Goal: Transaction & Acquisition: Purchase product/service

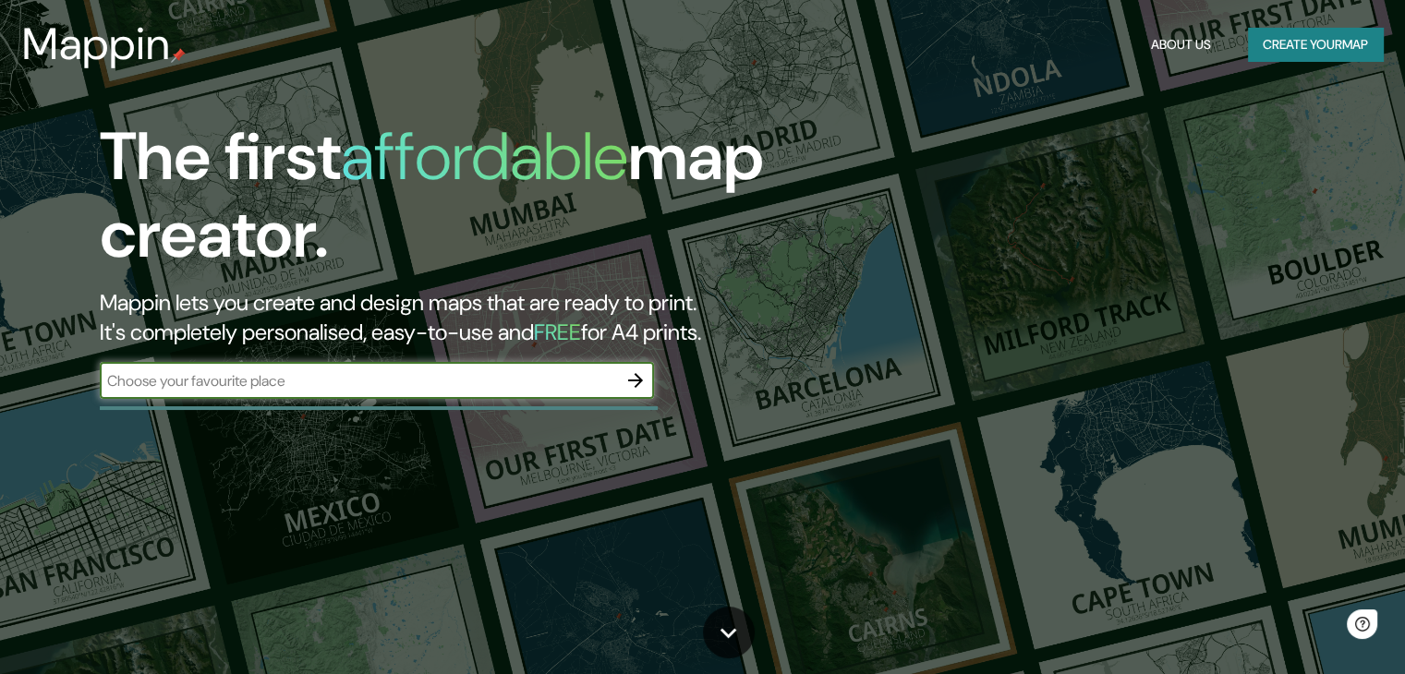
click at [366, 389] on input "text" at bounding box center [358, 380] width 517 height 21
type input "e"
type input "[PERSON_NAME] estate"
click at [643, 373] on icon "button" at bounding box center [635, 381] width 22 height 22
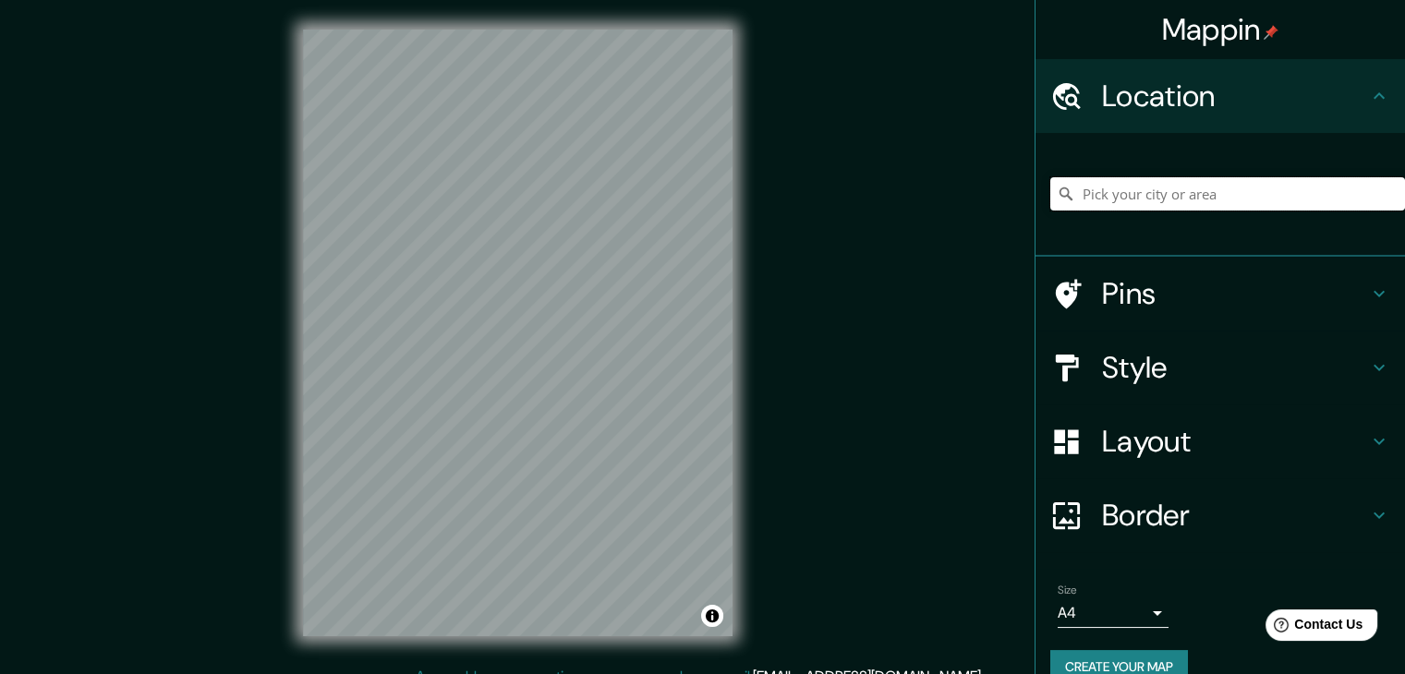
click at [1192, 193] on input "Pick your city or area" at bounding box center [1227, 193] width 355 height 33
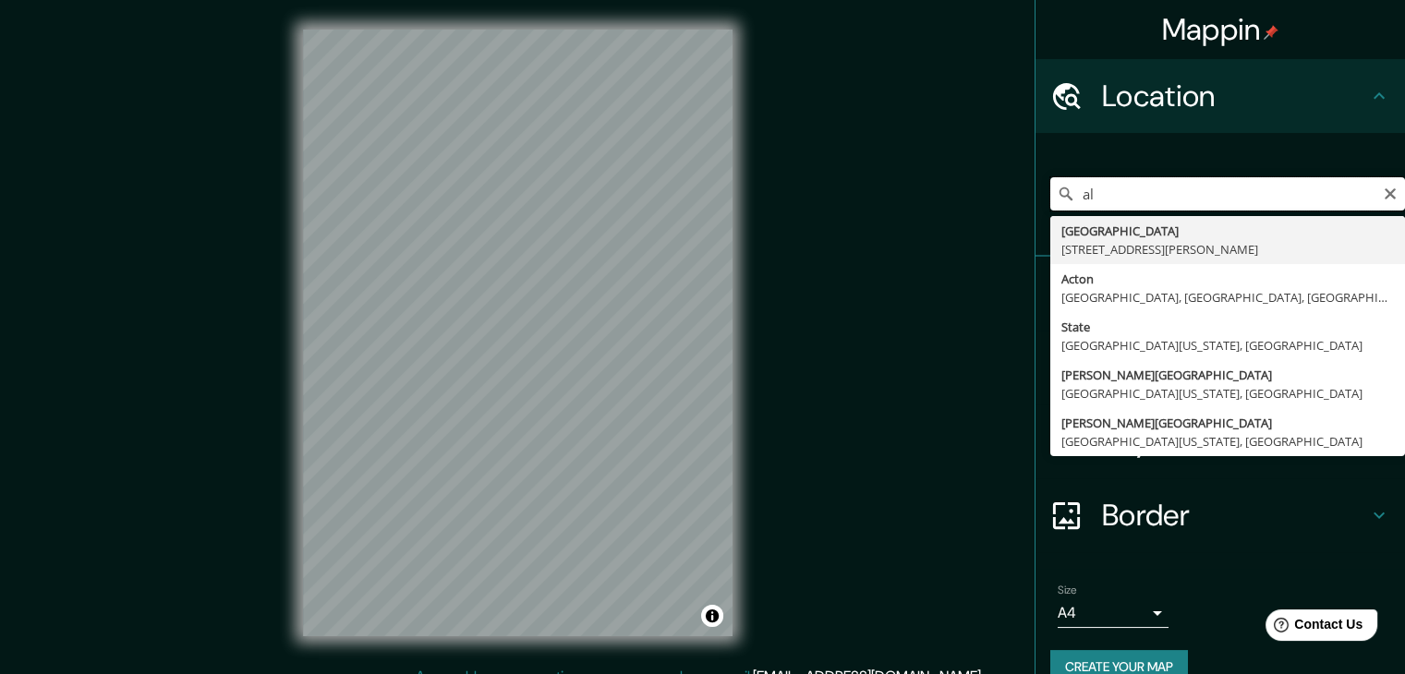
type input "a"
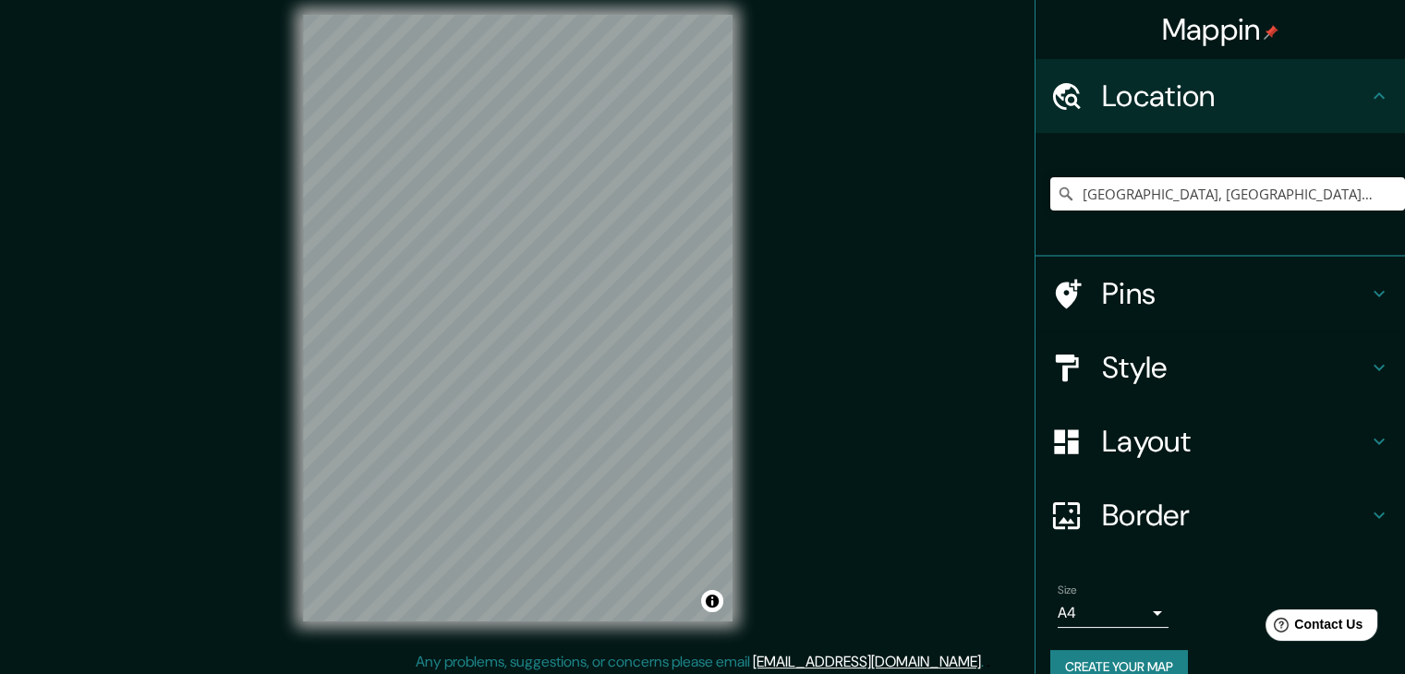
scroll to position [21, 0]
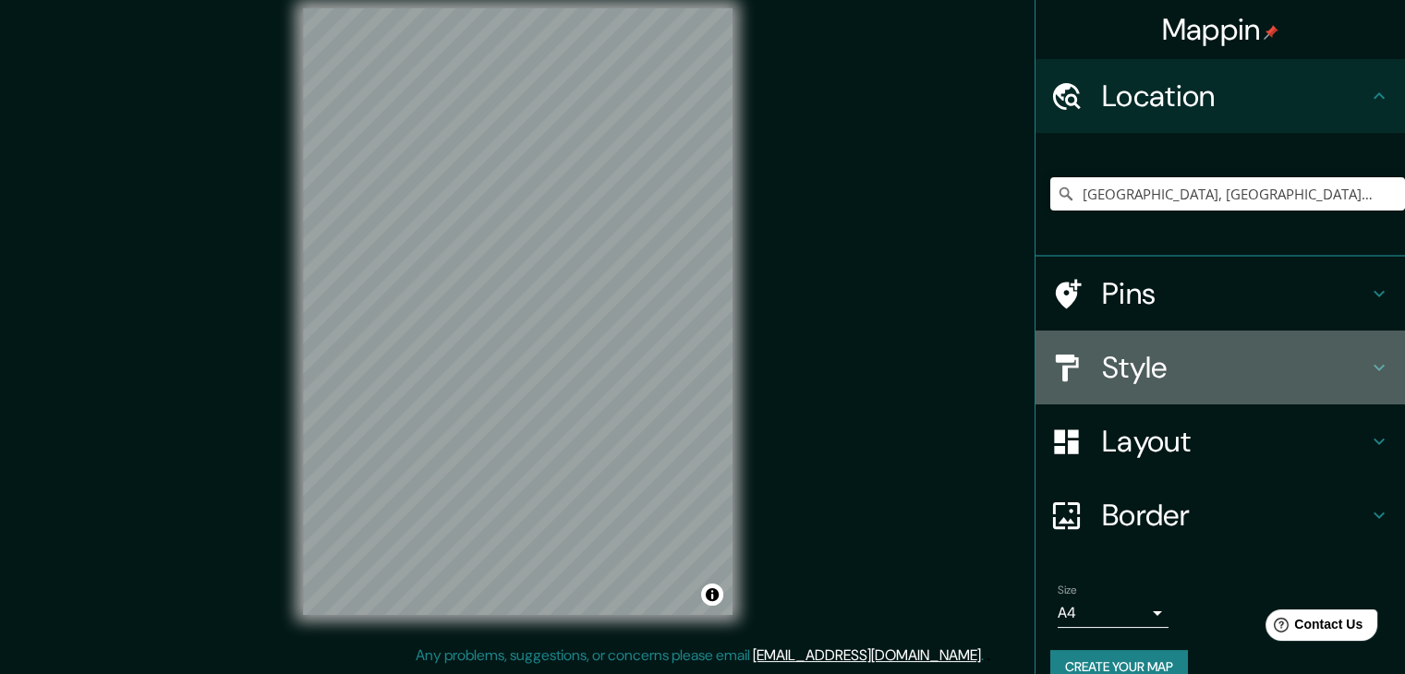
click at [1368, 363] on icon at bounding box center [1379, 368] width 22 height 22
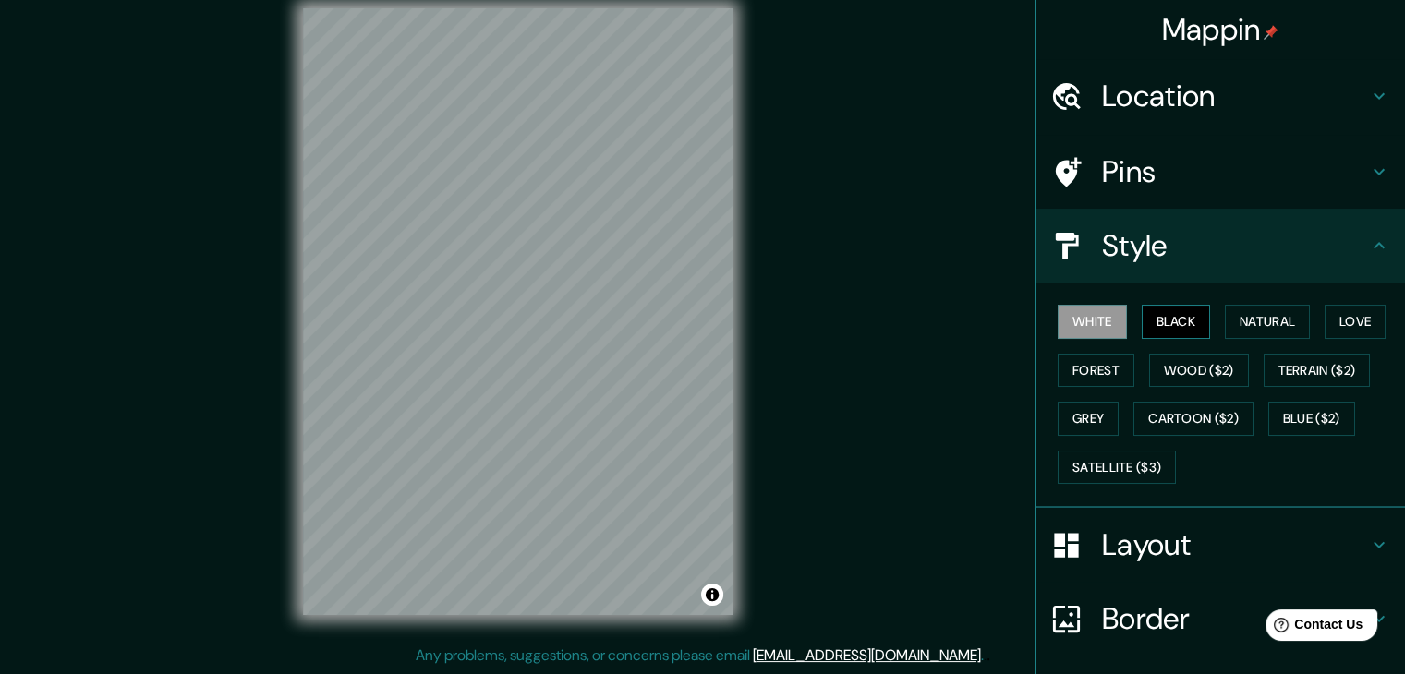
click at [1191, 323] on button "Black" at bounding box center [1176, 322] width 69 height 34
click at [1086, 331] on button "White" at bounding box center [1092, 322] width 69 height 34
click at [1279, 544] on h4 "Layout" at bounding box center [1235, 545] width 266 height 37
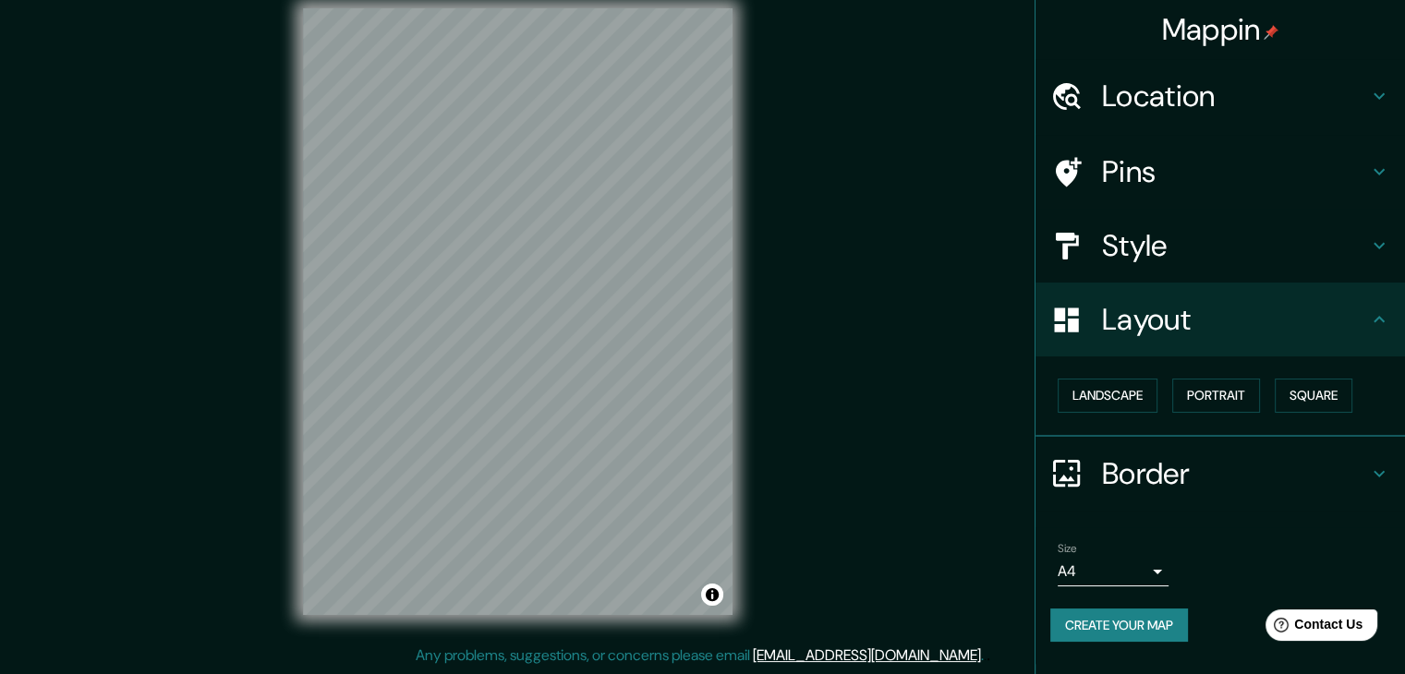
click at [1158, 570] on body "Mappin Location [GEOGRAPHIC_DATA], [GEOGRAPHIC_DATA], [GEOGRAPHIC_DATA], [GEOGR…" at bounding box center [702, 316] width 1405 height 674
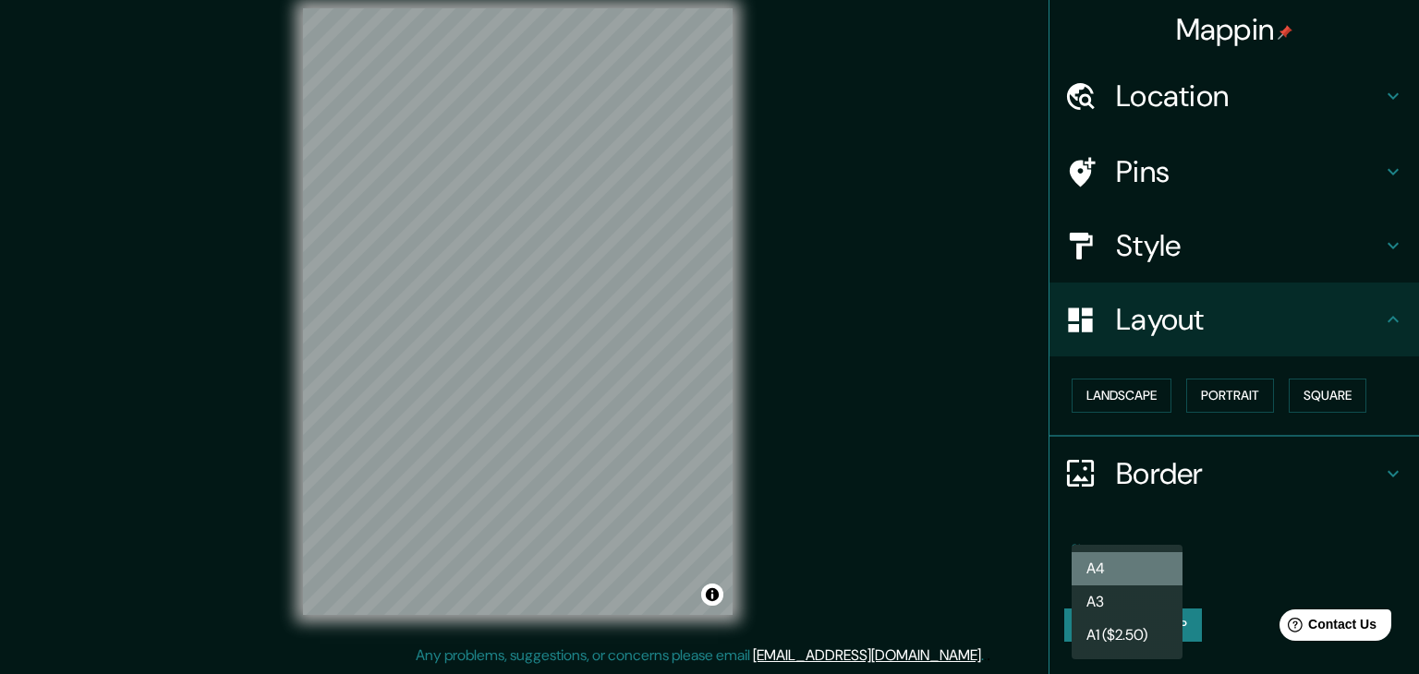
click at [1146, 569] on li "A4" at bounding box center [1127, 568] width 111 height 33
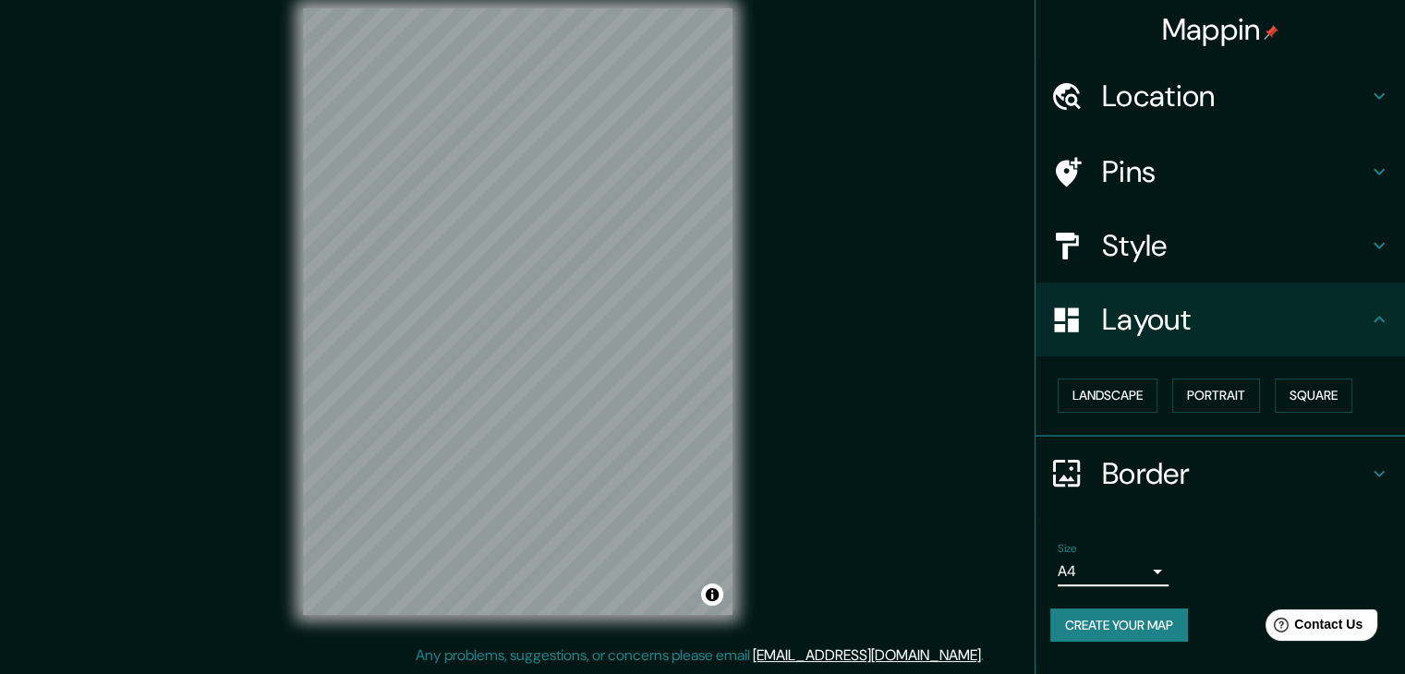
click at [1274, 156] on h4 "Pins" at bounding box center [1235, 171] width 266 height 37
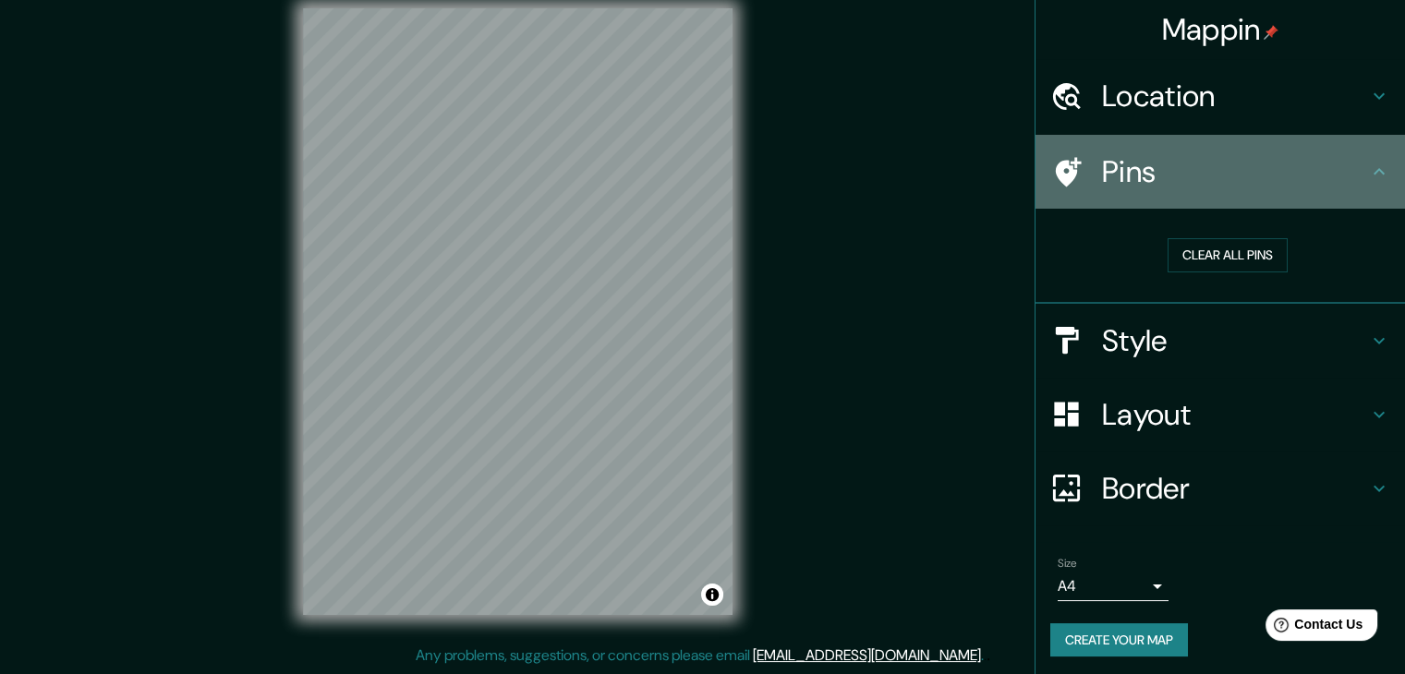
click at [1347, 164] on h4 "Pins" at bounding box center [1235, 171] width 266 height 37
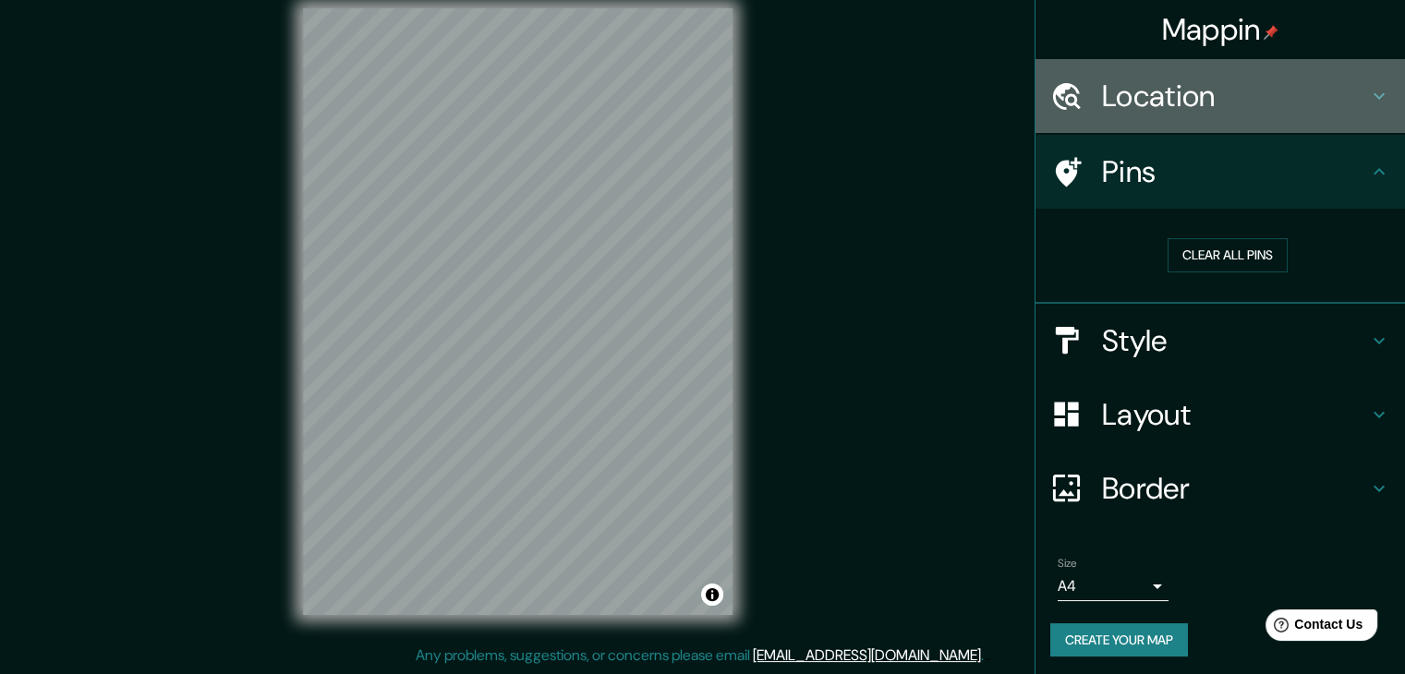
click at [1368, 102] on icon at bounding box center [1379, 96] width 22 height 22
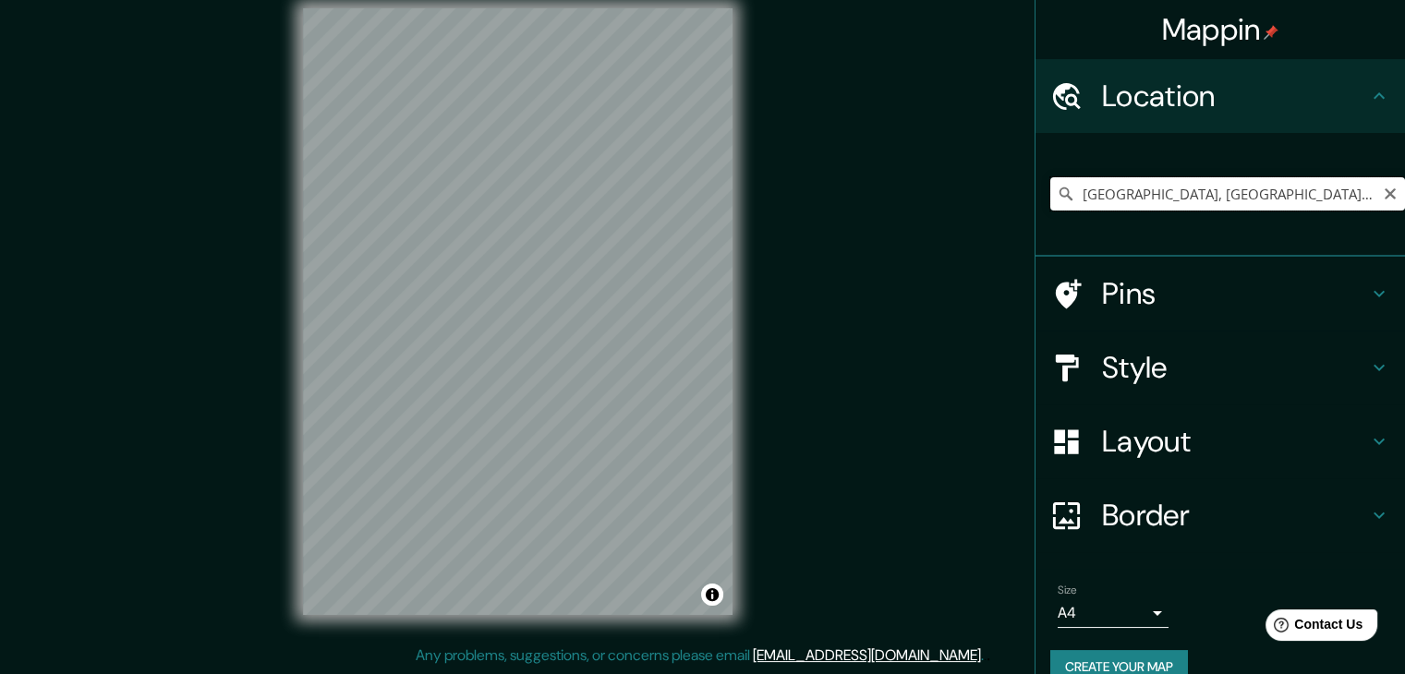
click at [1345, 192] on input "[GEOGRAPHIC_DATA], [GEOGRAPHIC_DATA], [GEOGRAPHIC_DATA], [GEOGRAPHIC_DATA], [GE…" at bounding box center [1227, 193] width 355 height 33
click at [804, 382] on div "Mappin Location [GEOGRAPHIC_DATA], [GEOGRAPHIC_DATA], [GEOGRAPHIC_DATA], [GEOGR…" at bounding box center [702, 327] width 1405 height 696
click at [1256, 204] on input "[GEOGRAPHIC_DATA], [GEOGRAPHIC_DATA], [GEOGRAPHIC_DATA], [GEOGRAPHIC_DATA], [GE…" at bounding box center [1227, 193] width 355 height 33
click at [1155, 200] on input "[GEOGRAPHIC_DATA], [GEOGRAPHIC_DATA], [GEOGRAPHIC_DATA], [GEOGRAPHIC_DATA], [GE…" at bounding box center [1227, 193] width 355 height 33
click at [1354, 202] on input "[GEOGRAPHIC_DATA], [GEOGRAPHIC_DATA], [GEOGRAPHIC_DATA], [GEOGRAPHIC_DATA], [GE…" at bounding box center [1227, 193] width 355 height 33
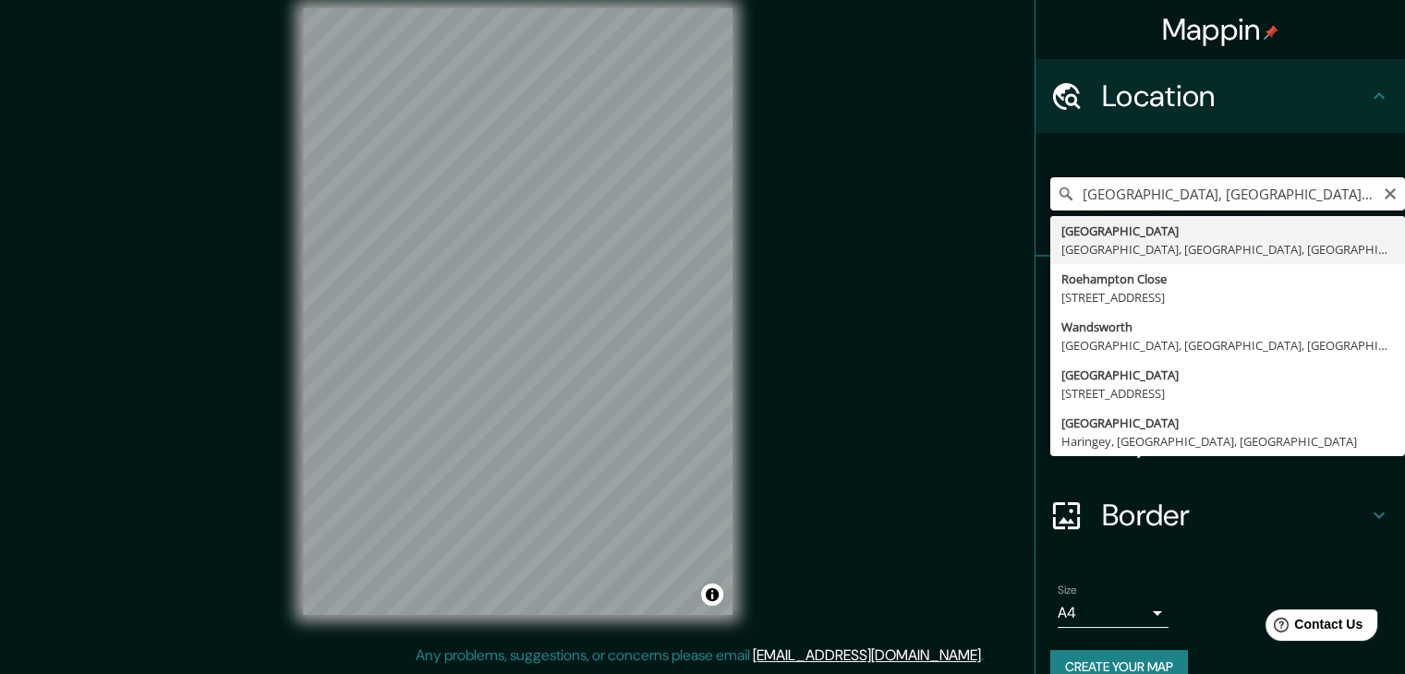
type input "[GEOGRAPHIC_DATA], [GEOGRAPHIC_DATA], [GEOGRAPHIC_DATA], [GEOGRAPHIC_DATA], [GE…"
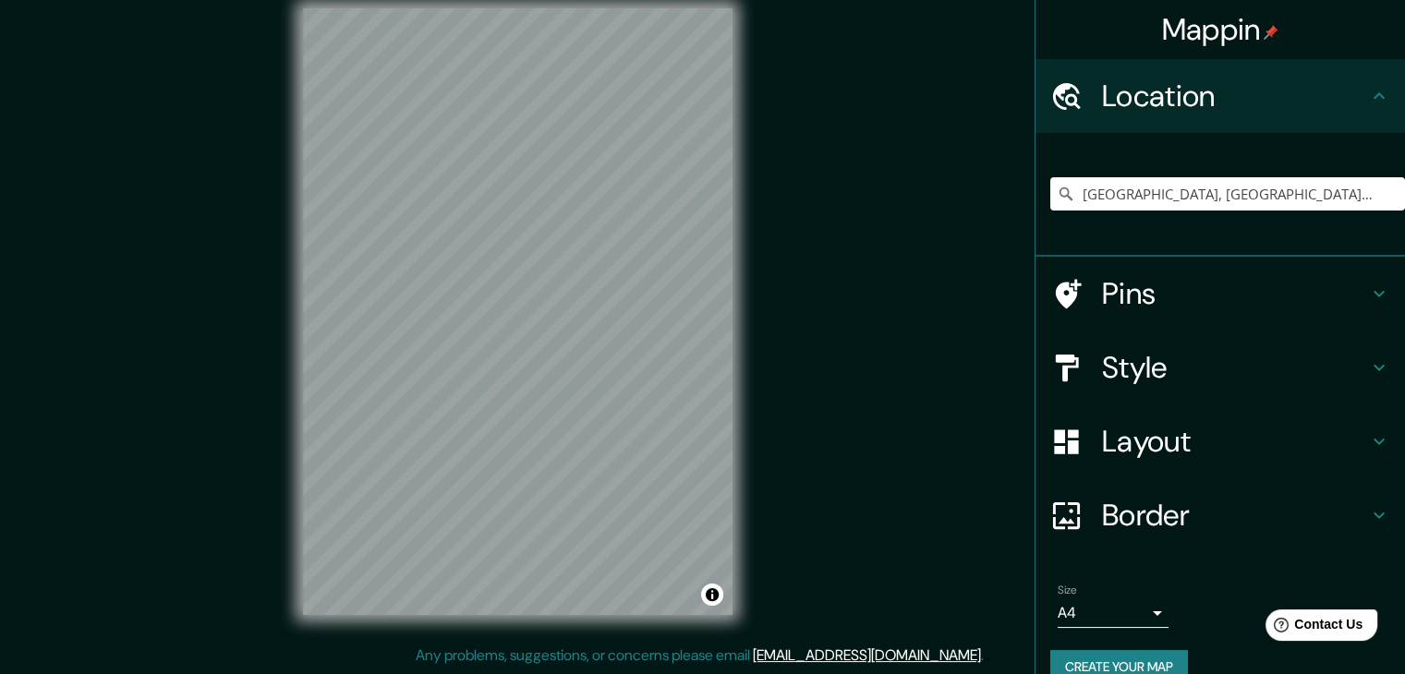
click at [1195, 367] on h4 "Style" at bounding box center [1235, 367] width 266 height 37
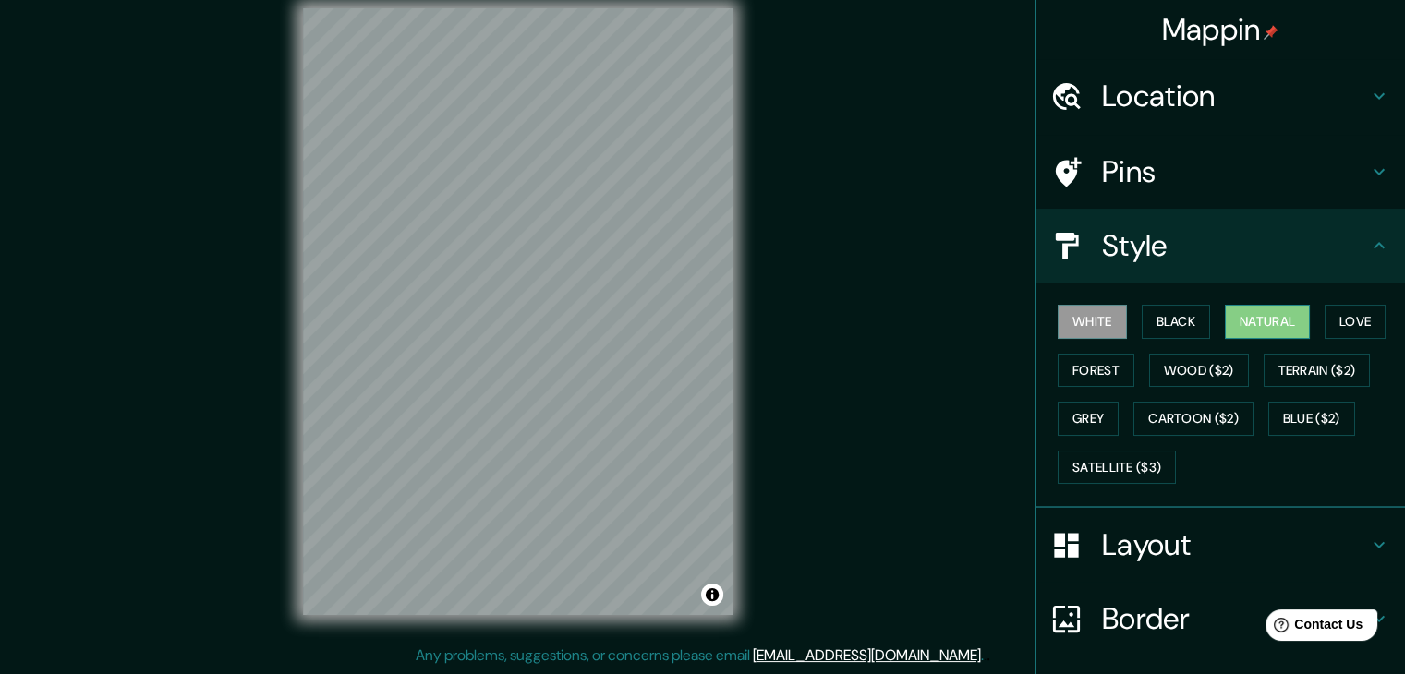
click at [1256, 326] on button "Natural" at bounding box center [1267, 322] width 85 height 34
click at [1345, 321] on button "Love" at bounding box center [1355, 322] width 61 height 34
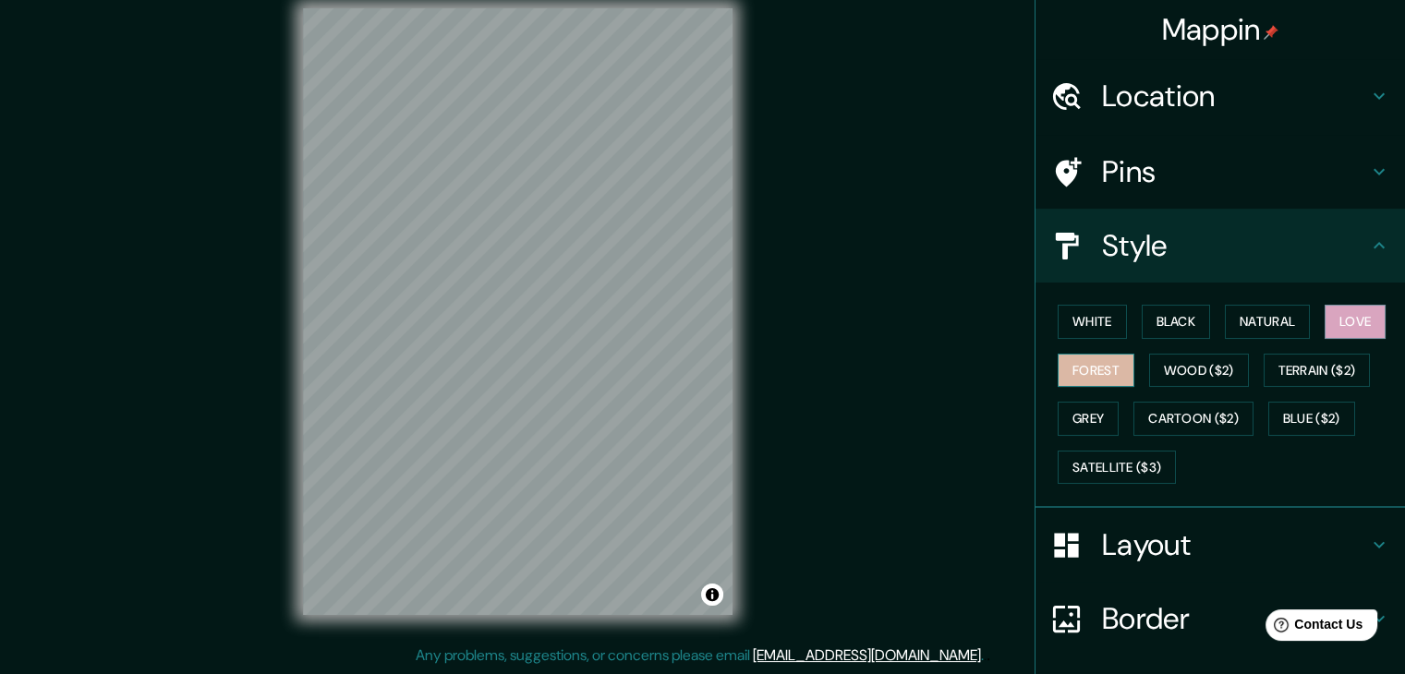
click at [1073, 378] on button "Forest" at bounding box center [1096, 371] width 77 height 34
click at [1088, 404] on button "Grey" at bounding box center [1088, 419] width 61 height 34
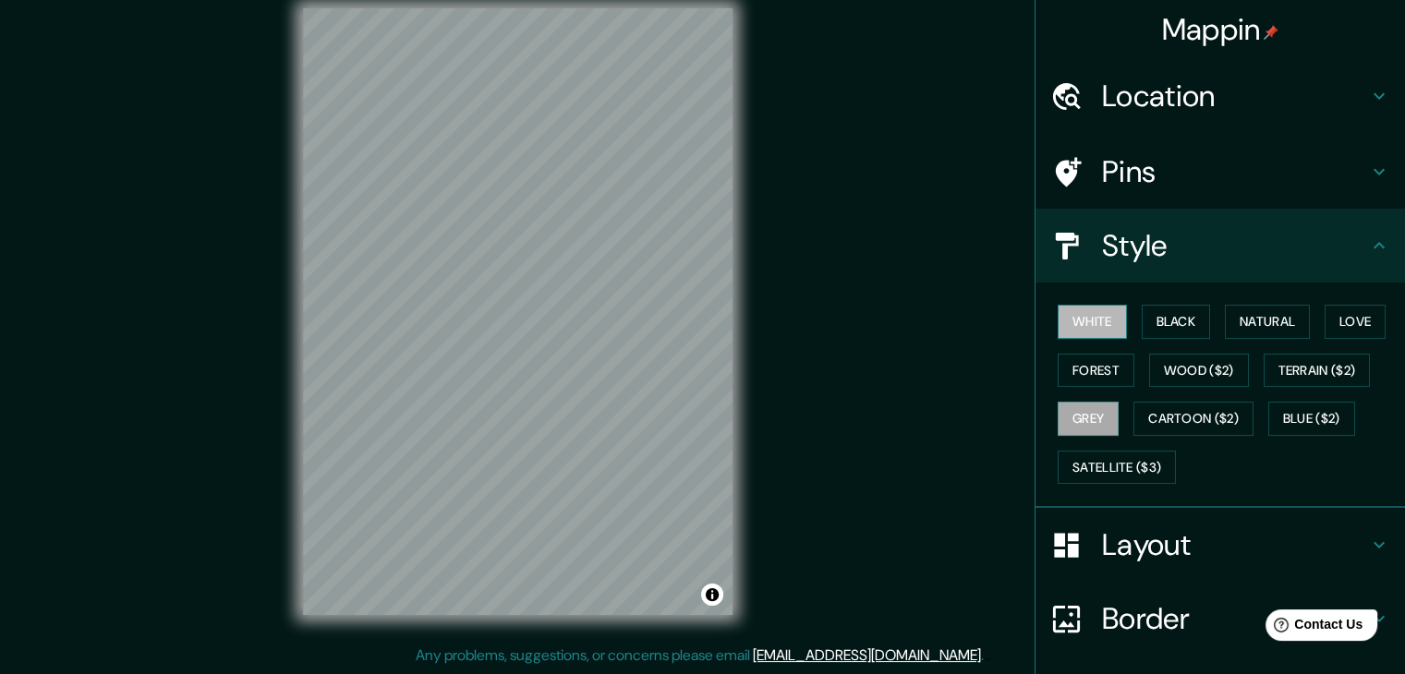
click at [1088, 326] on button "White" at bounding box center [1092, 322] width 69 height 34
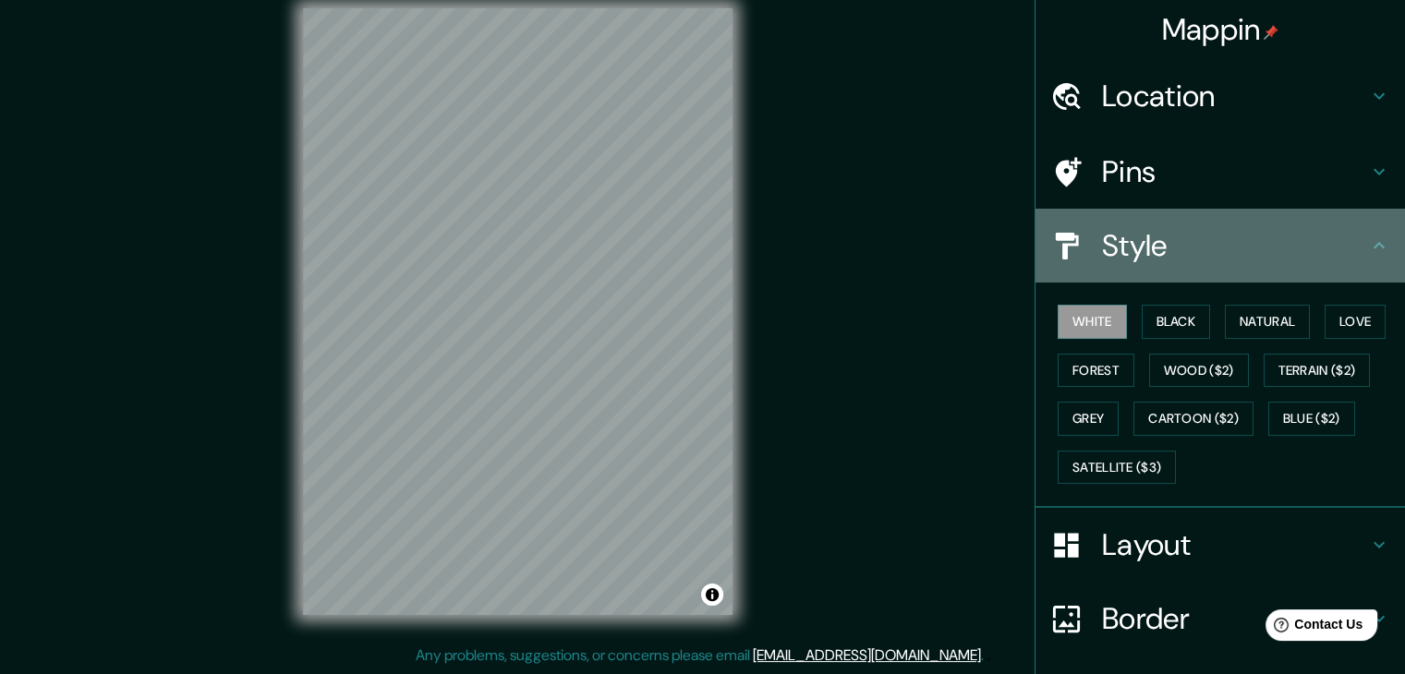
click at [1340, 256] on h4 "Style" at bounding box center [1235, 245] width 266 height 37
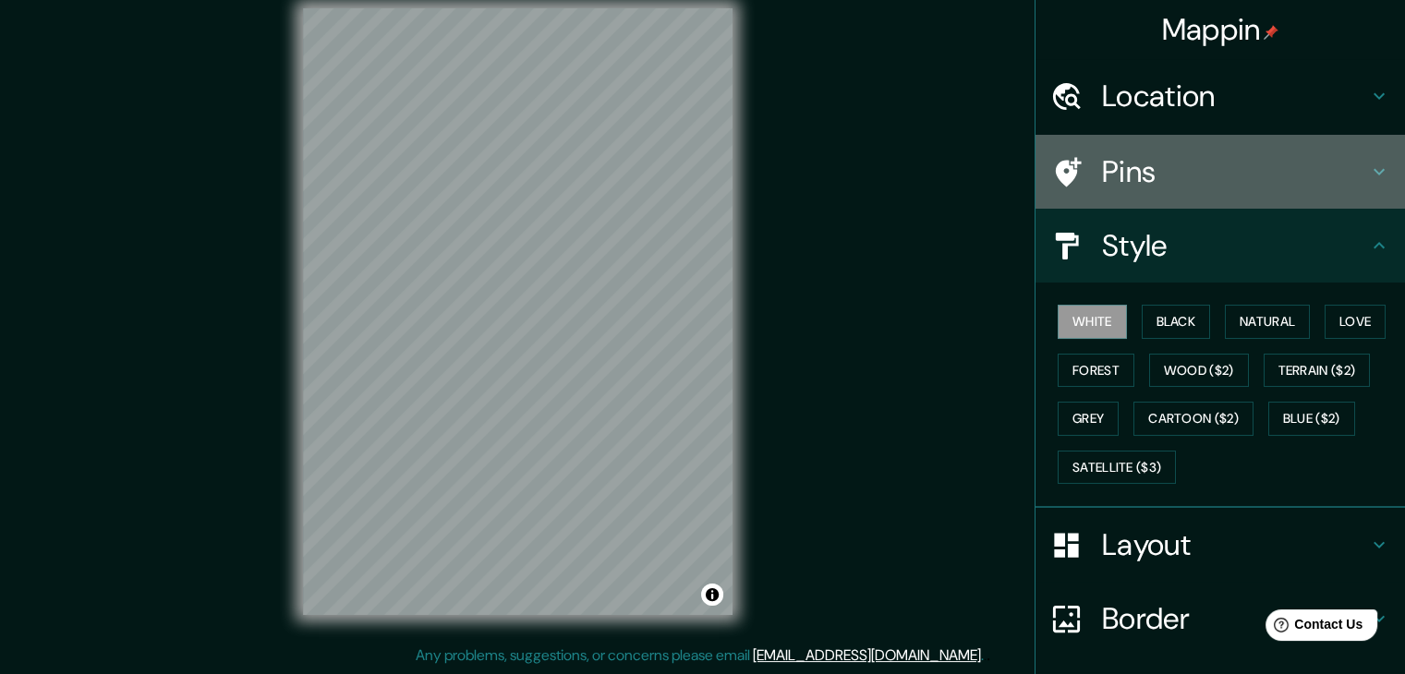
click at [1368, 176] on icon at bounding box center [1379, 172] width 22 height 22
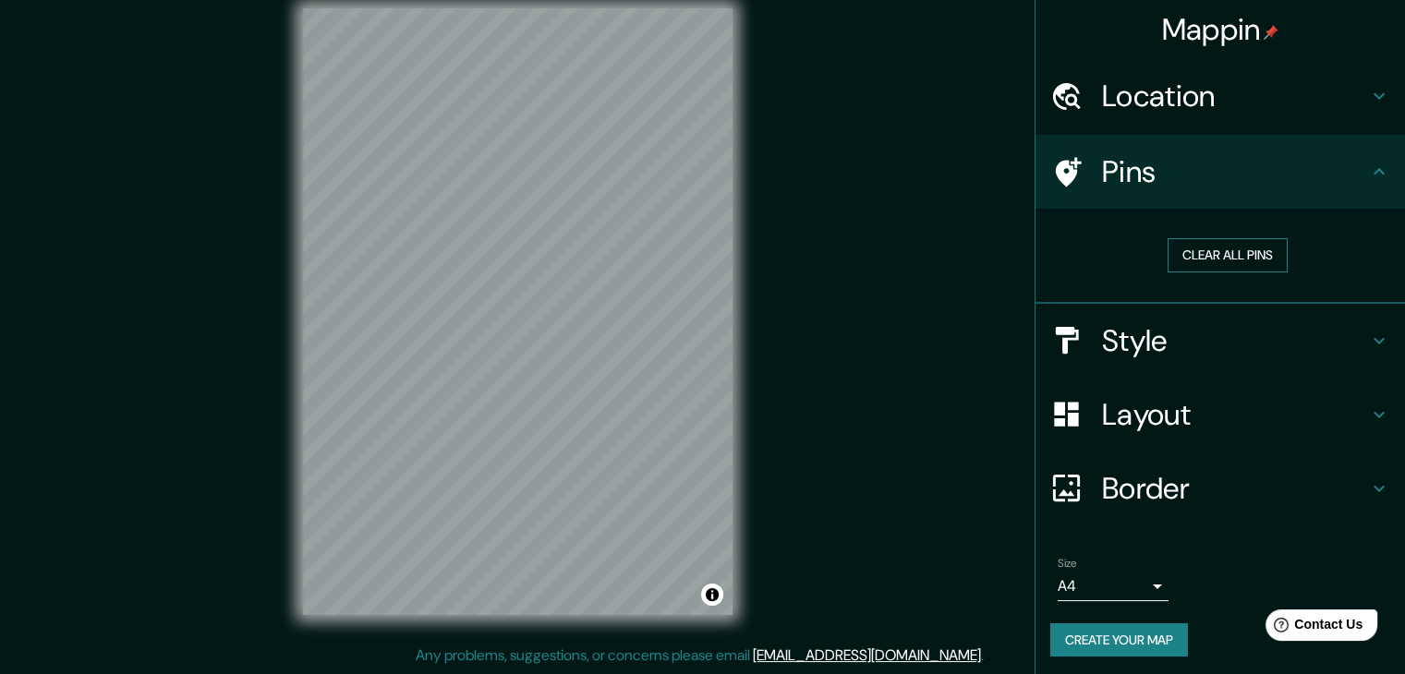
click at [1264, 262] on button "Clear all pins" at bounding box center [1228, 255] width 120 height 34
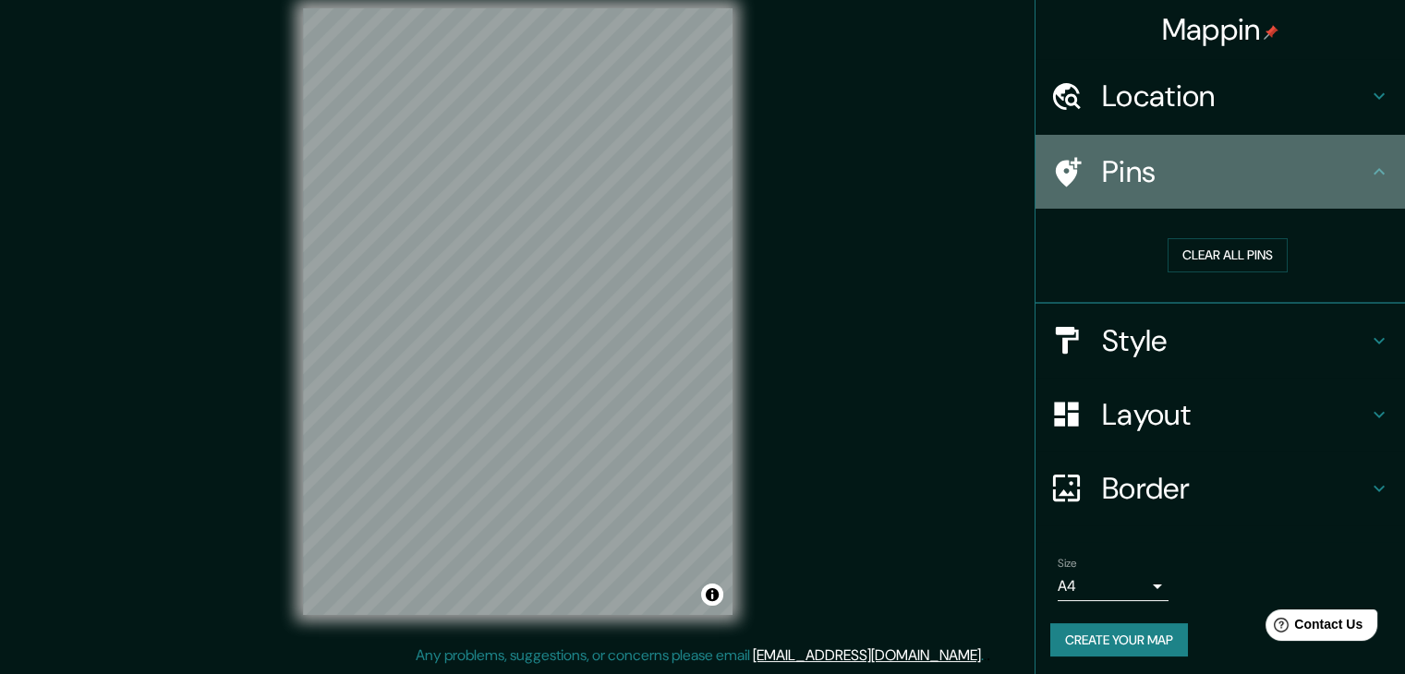
click at [1292, 176] on h4 "Pins" at bounding box center [1235, 171] width 266 height 37
click at [1368, 167] on icon at bounding box center [1379, 172] width 22 height 22
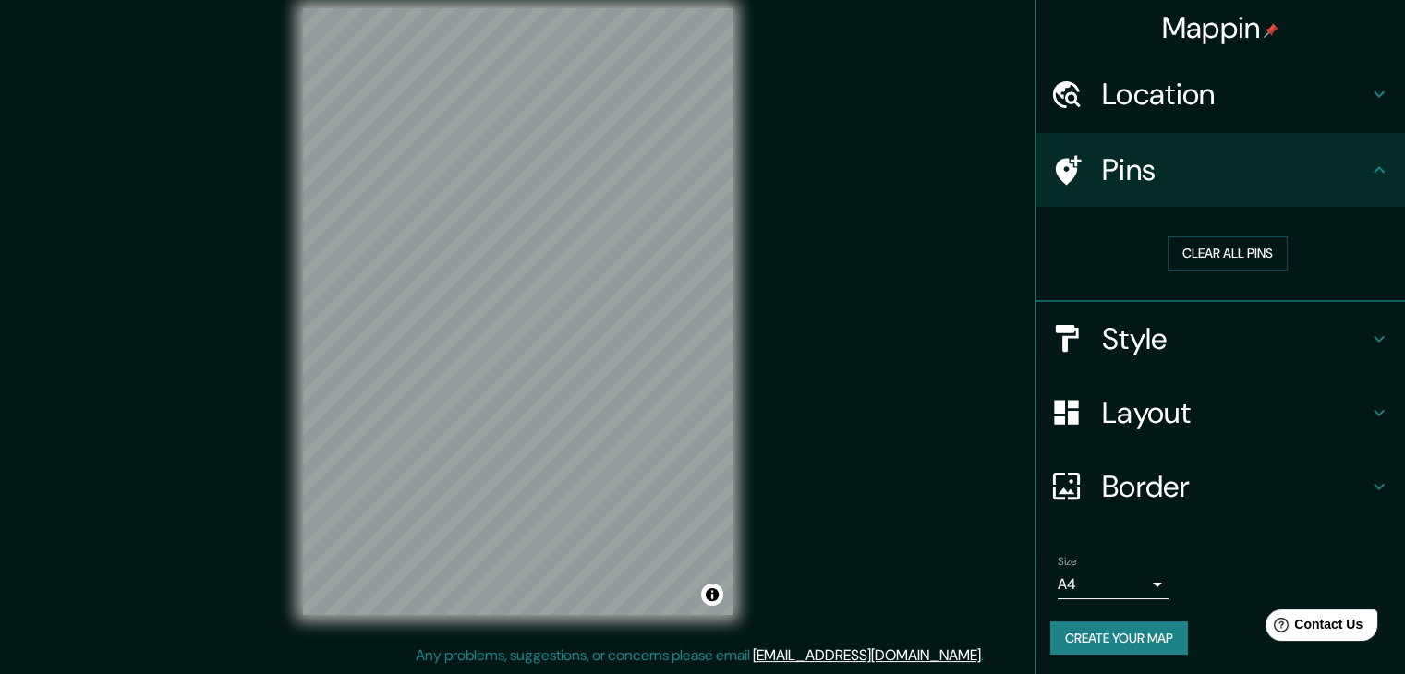
scroll to position [4, 0]
click at [1303, 488] on h4 "Border" at bounding box center [1235, 485] width 266 height 37
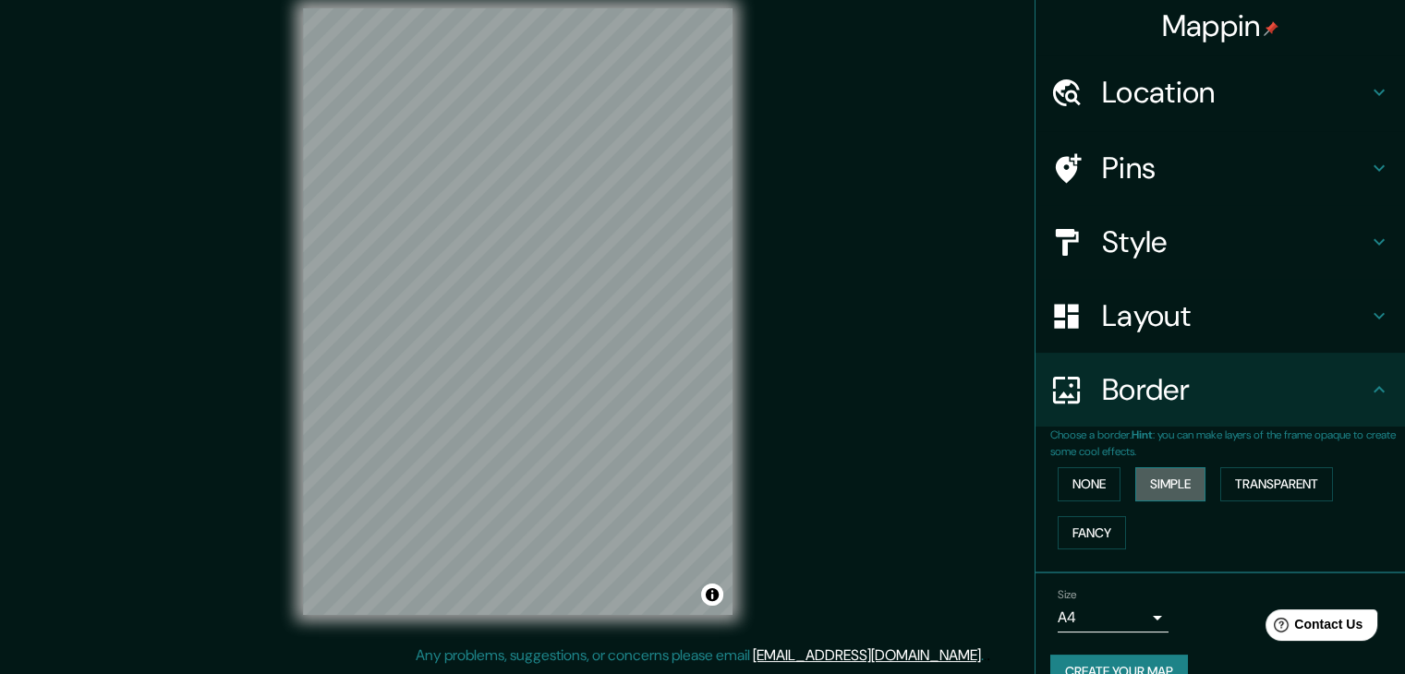
click at [1163, 485] on button "Simple" at bounding box center [1170, 484] width 70 height 34
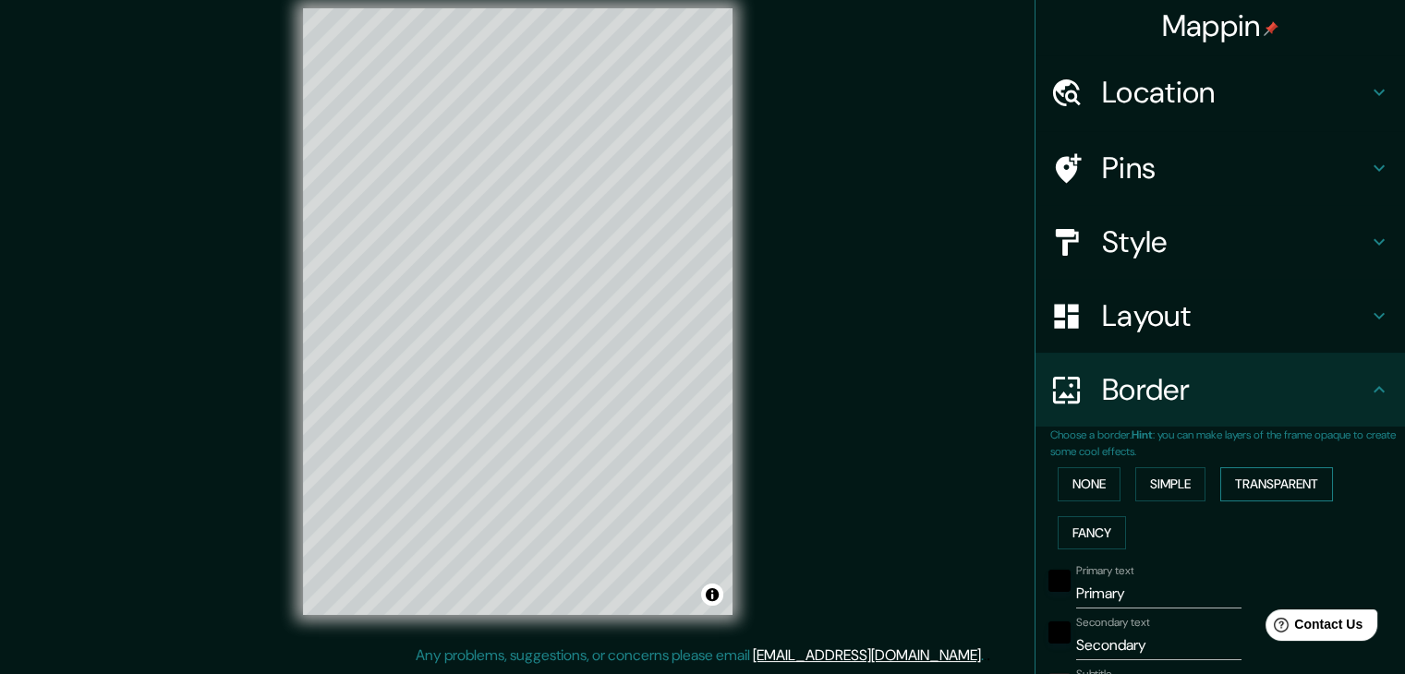
click at [1220, 492] on button "Transparent" at bounding box center [1276, 484] width 113 height 34
click at [1063, 539] on button "Fancy" at bounding box center [1092, 533] width 68 height 34
click at [1078, 485] on button "None" at bounding box center [1089, 484] width 63 height 34
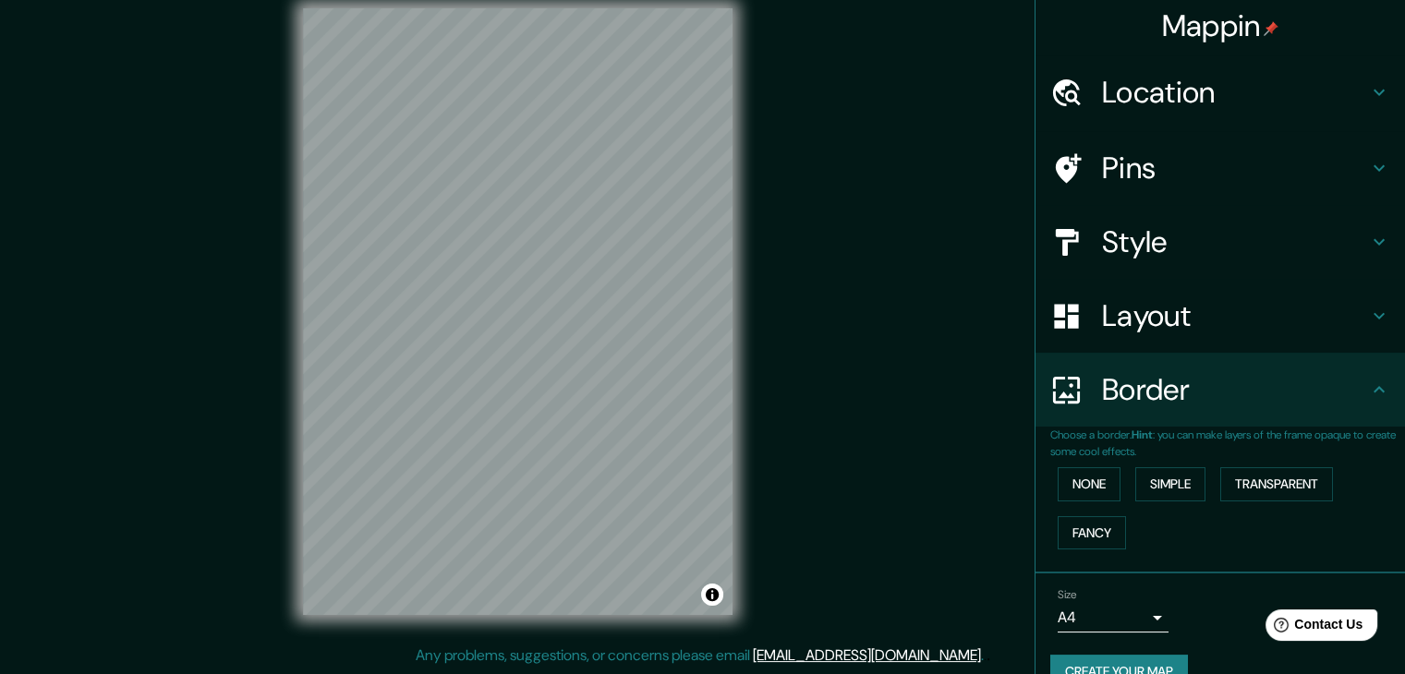
click at [1341, 396] on h4 "Border" at bounding box center [1235, 389] width 266 height 37
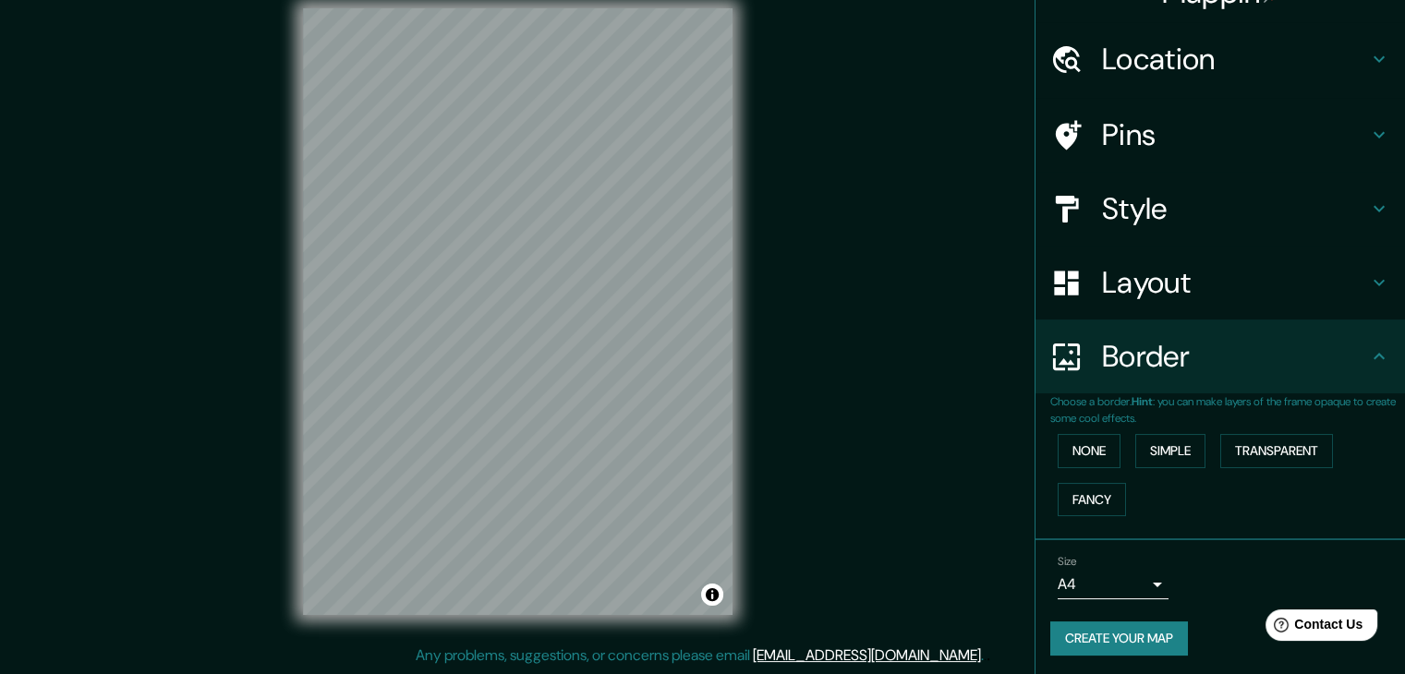
scroll to position [39, 0]
click at [1368, 349] on icon at bounding box center [1379, 355] width 22 height 22
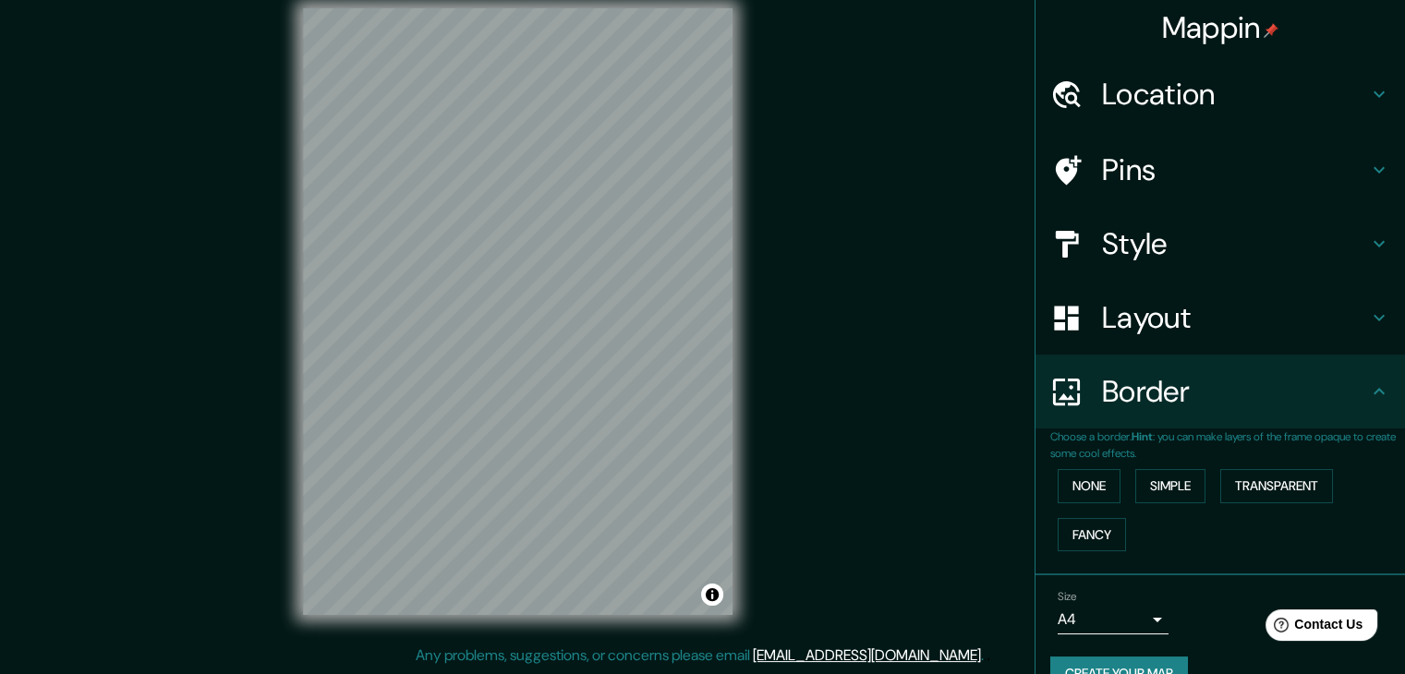
scroll to position [0, 0]
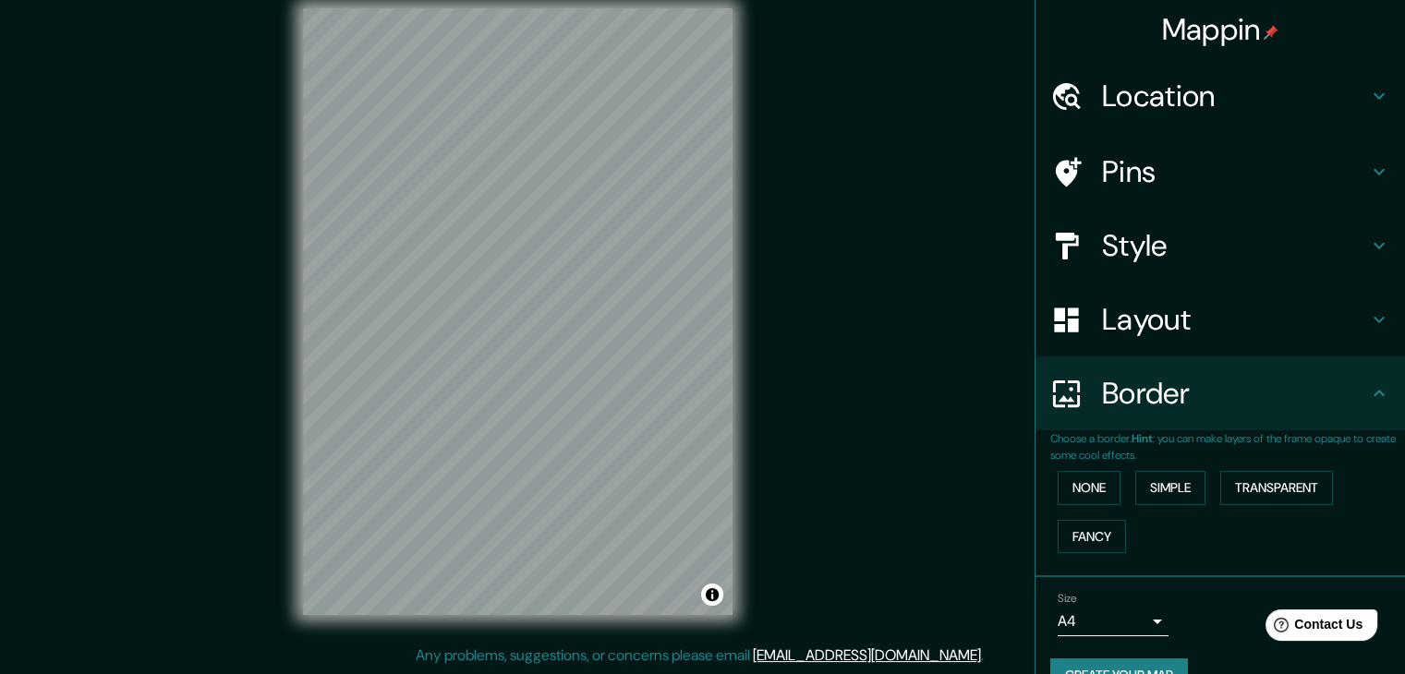
click at [1252, 301] on h4 "Layout" at bounding box center [1235, 319] width 266 height 37
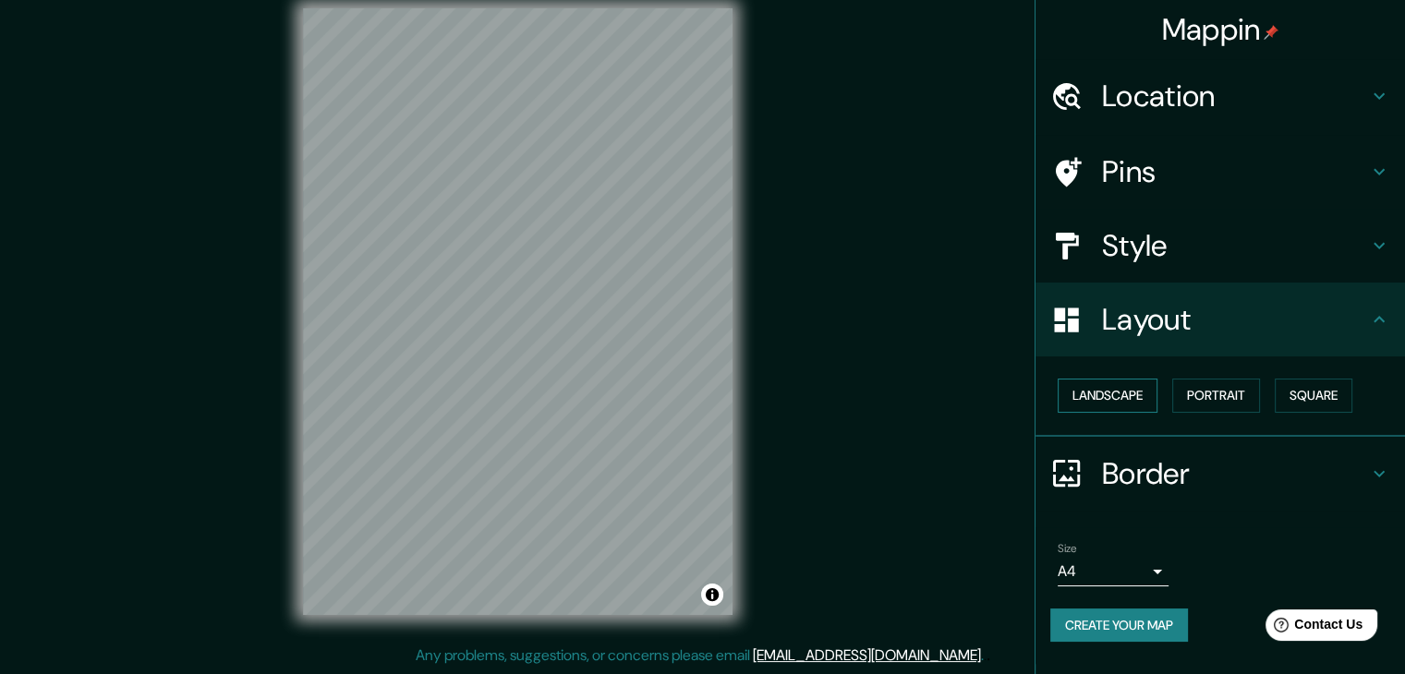
click at [1095, 402] on button "Landscape" at bounding box center [1108, 396] width 100 height 34
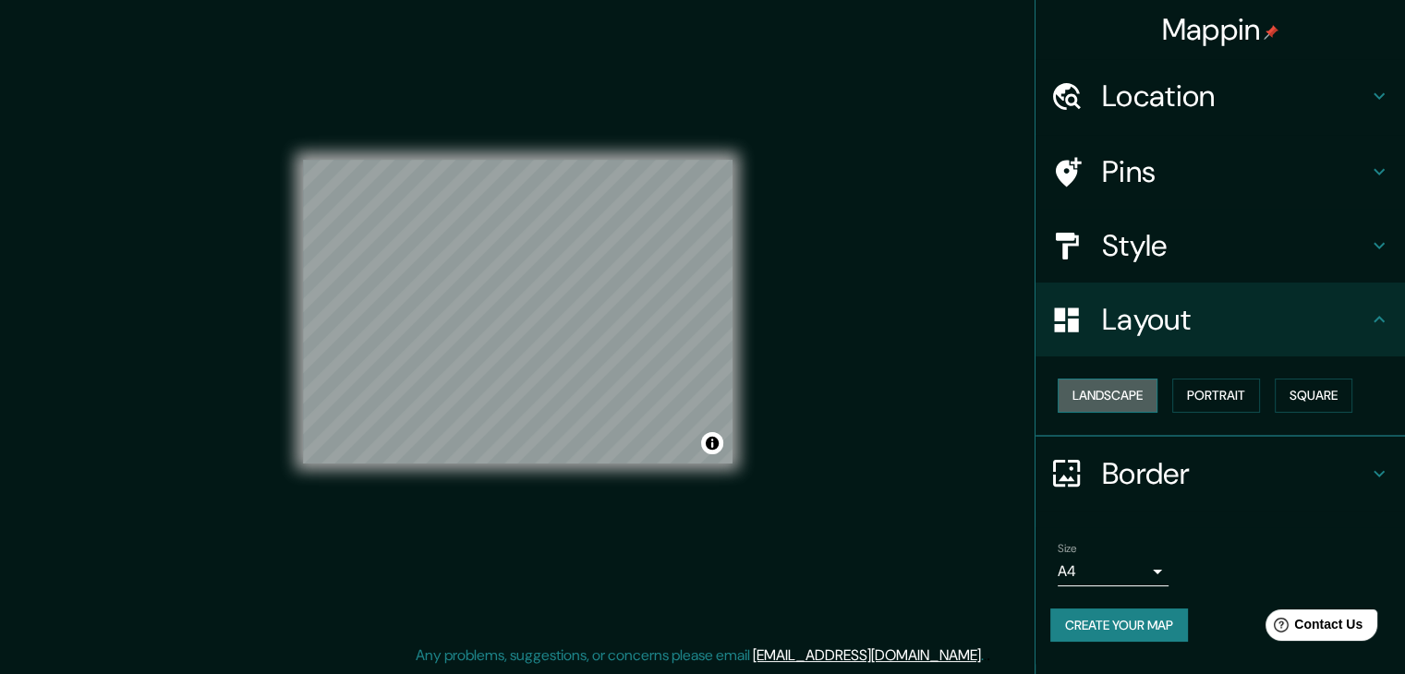
click at [1095, 402] on button "Landscape" at bounding box center [1108, 396] width 100 height 34
click at [1194, 401] on button "Portrait" at bounding box center [1216, 396] width 88 height 34
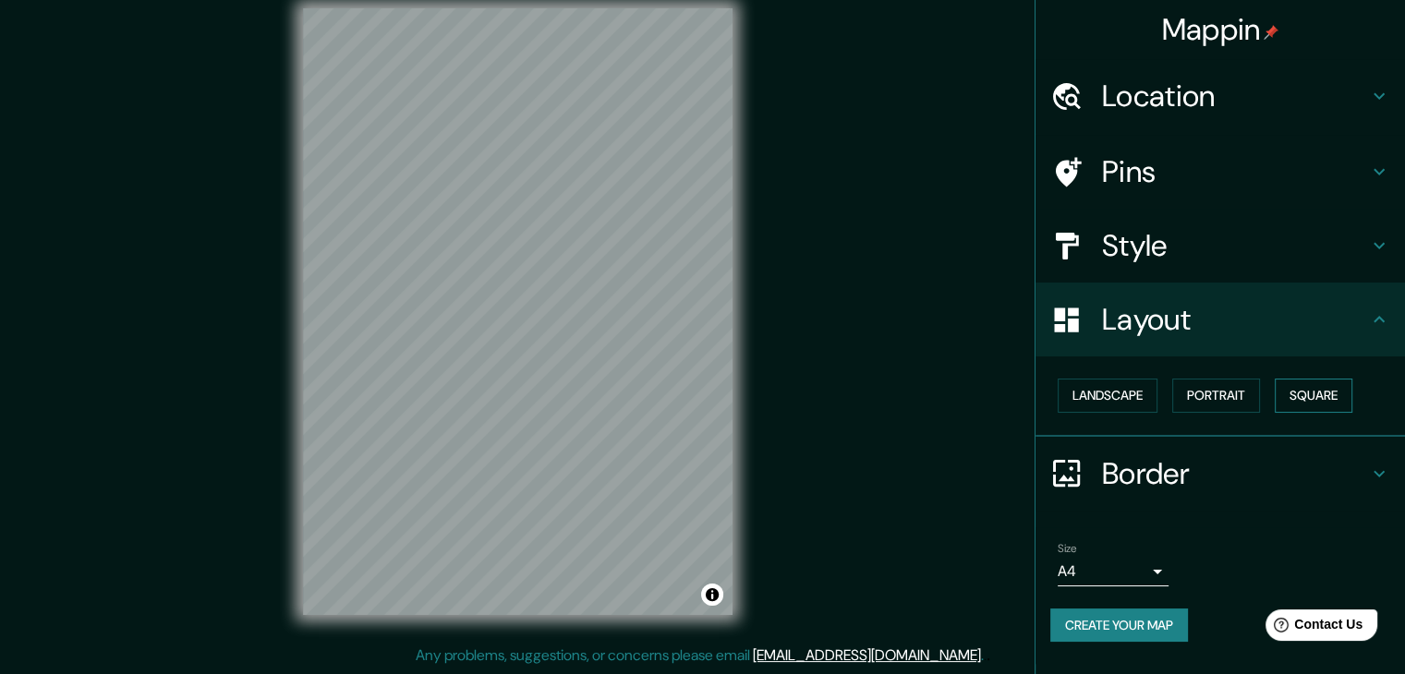
click at [1330, 400] on button "Square" at bounding box center [1314, 396] width 78 height 34
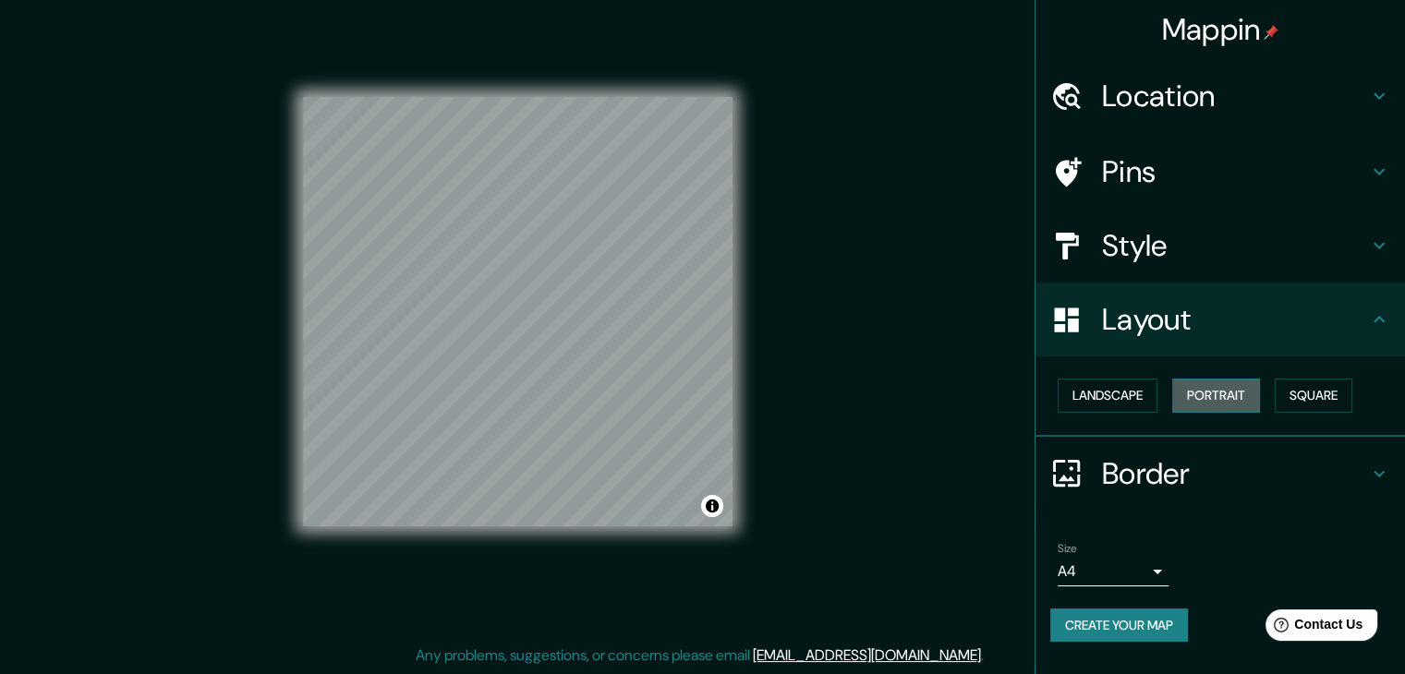
click at [1231, 397] on button "Portrait" at bounding box center [1216, 396] width 88 height 34
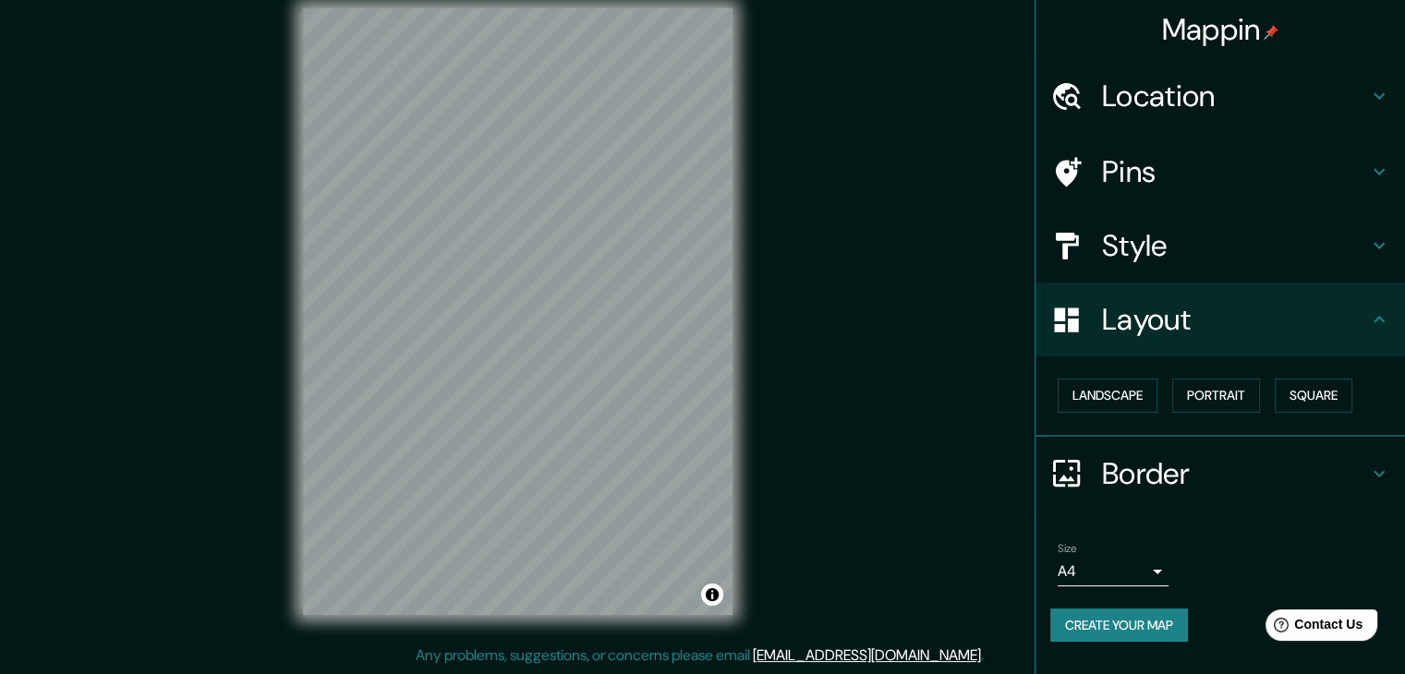
click at [1360, 325] on h4 "Layout" at bounding box center [1235, 319] width 266 height 37
click at [1154, 625] on button "Create your map" at bounding box center [1119, 626] width 138 height 34
click at [1170, 636] on button "Create your map" at bounding box center [1119, 626] width 138 height 34
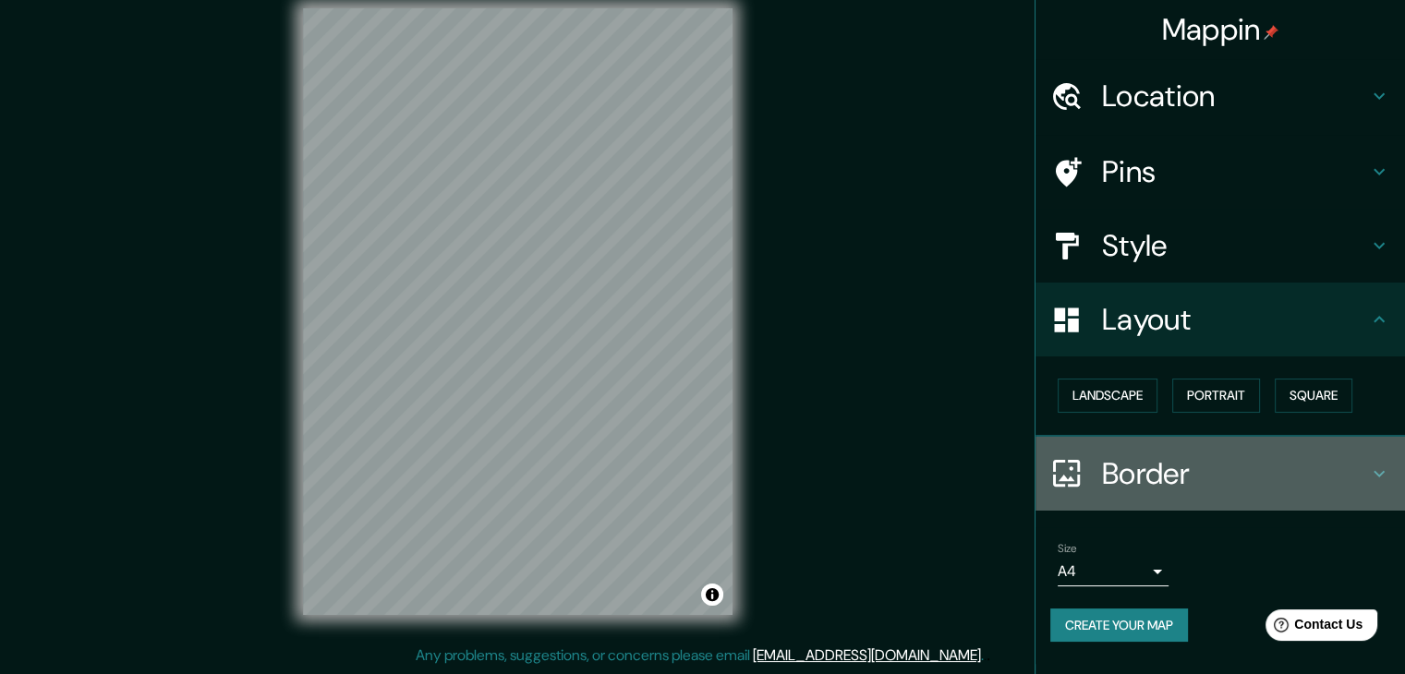
click at [1382, 437] on div "Border" at bounding box center [1221, 474] width 370 height 74
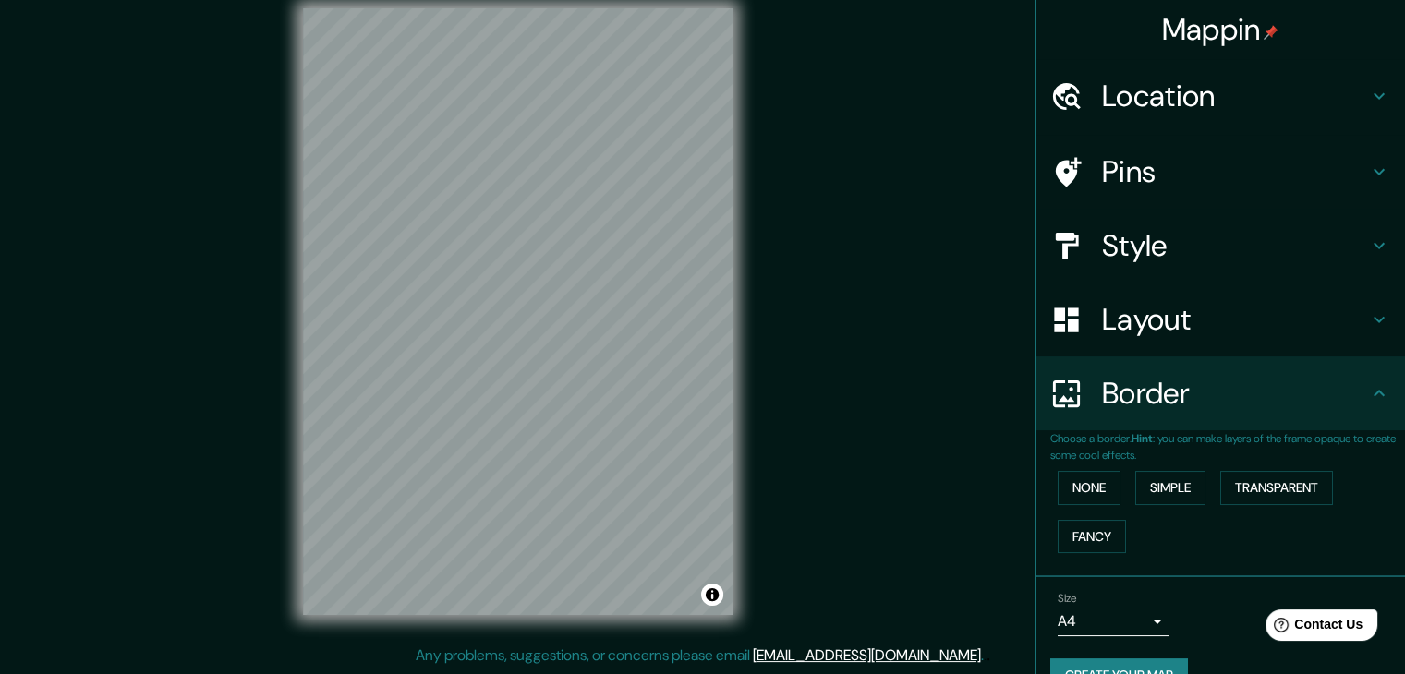
click at [1352, 405] on h4 "Border" at bounding box center [1235, 393] width 266 height 37
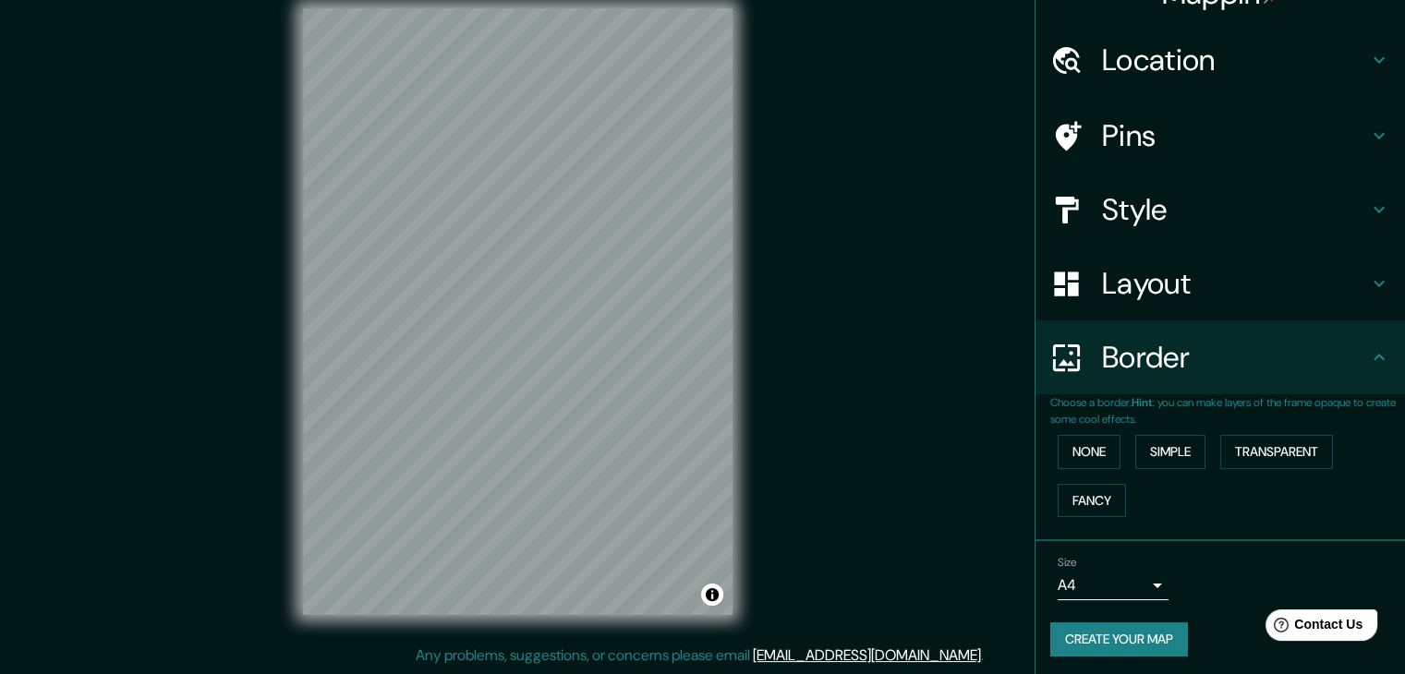
scroll to position [39, 0]
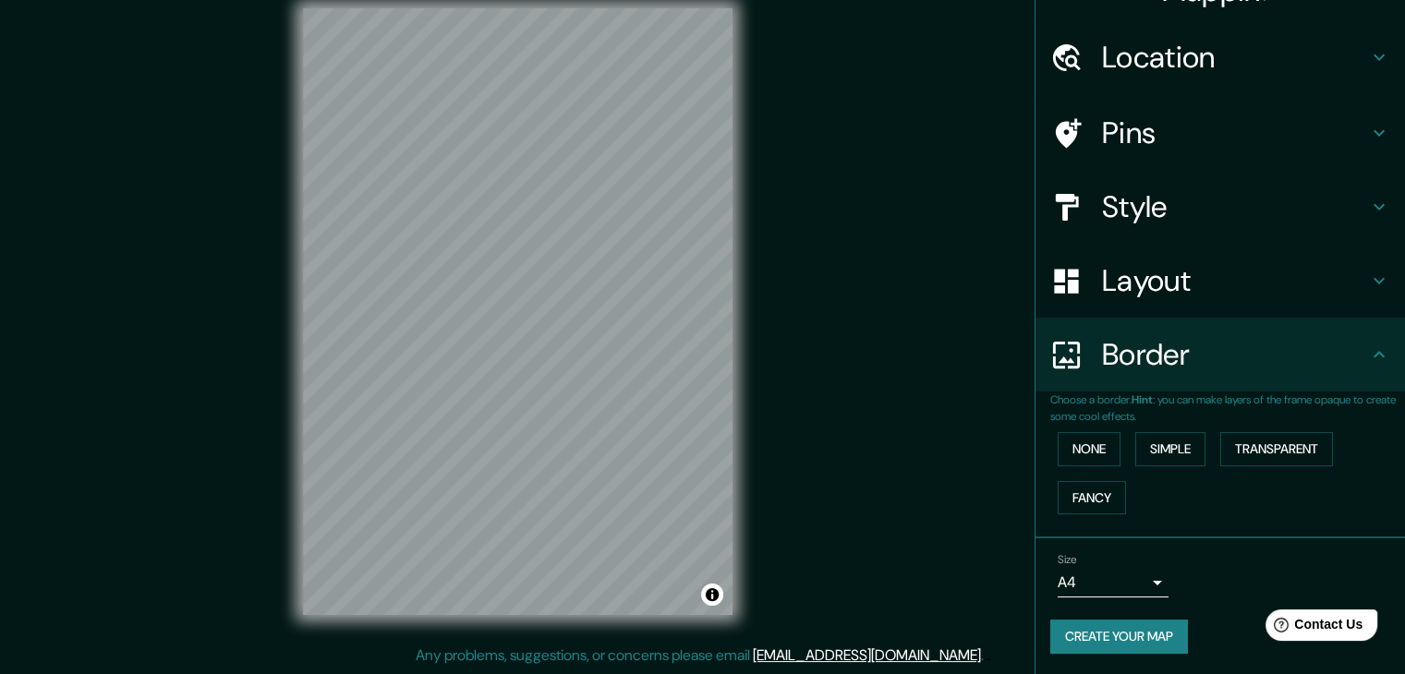
click at [1109, 633] on button "Create your map" at bounding box center [1119, 637] width 138 height 34
click at [938, 525] on div "Mappin Location [GEOGRAPHIC_DATA], [GEOGRAPHIC_DATA], [GEOGRAPHIC_DATA], [GEOGR…" at bounding box center [702, 327] width 1405 height 696
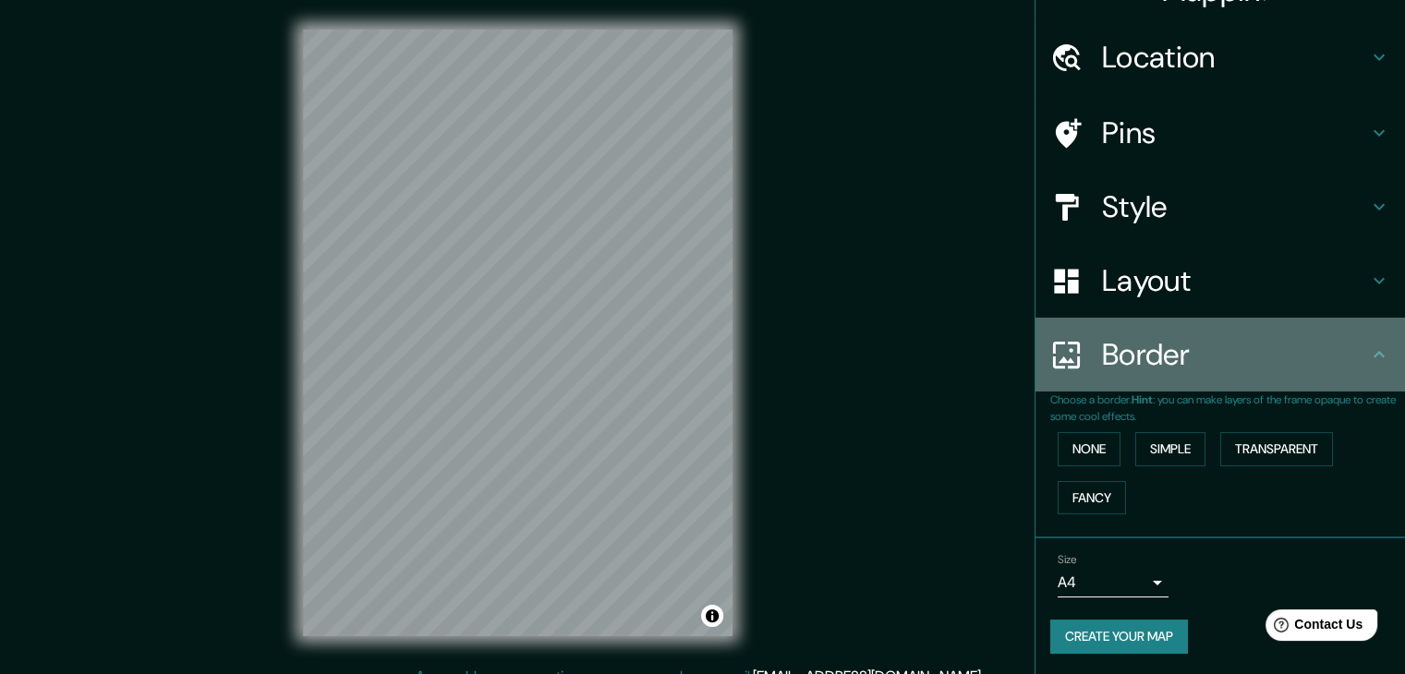
click at [1372, 338] on div "Border" at bounding box center [1221, 355] width 370 height 74
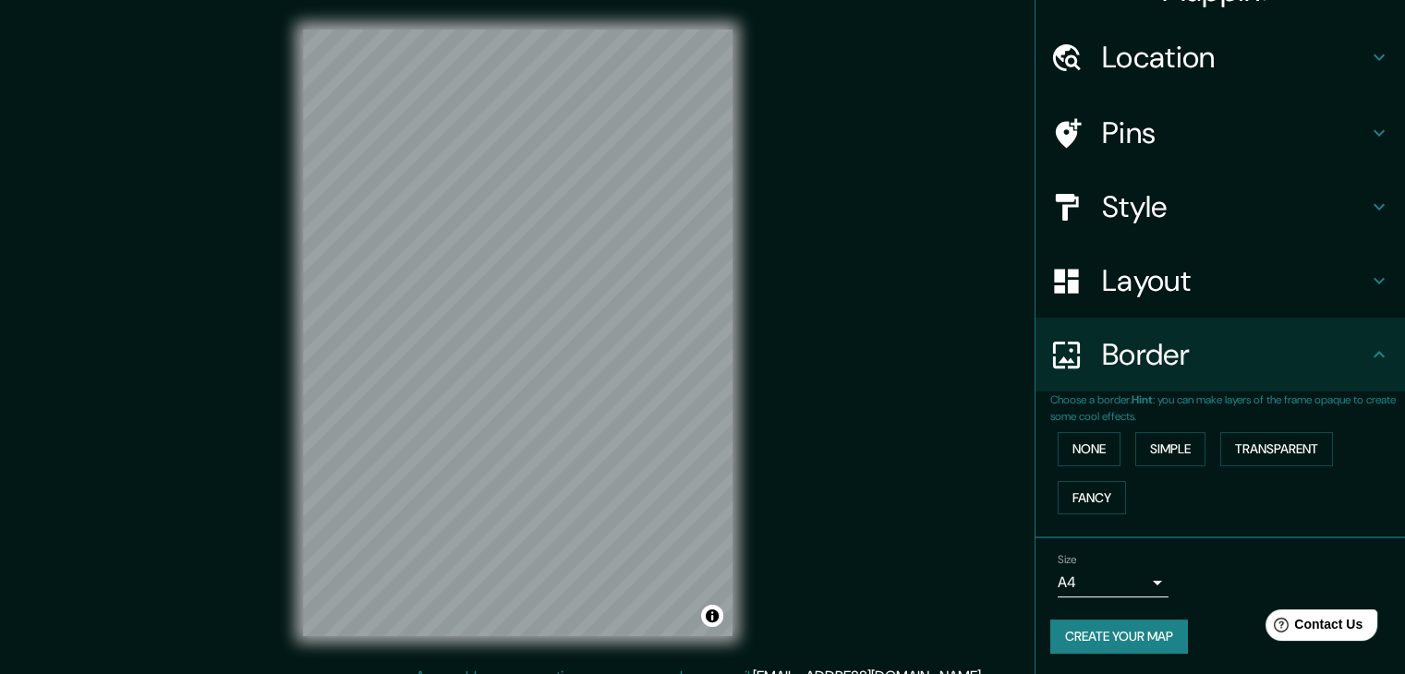
scroll to position [21, 0]
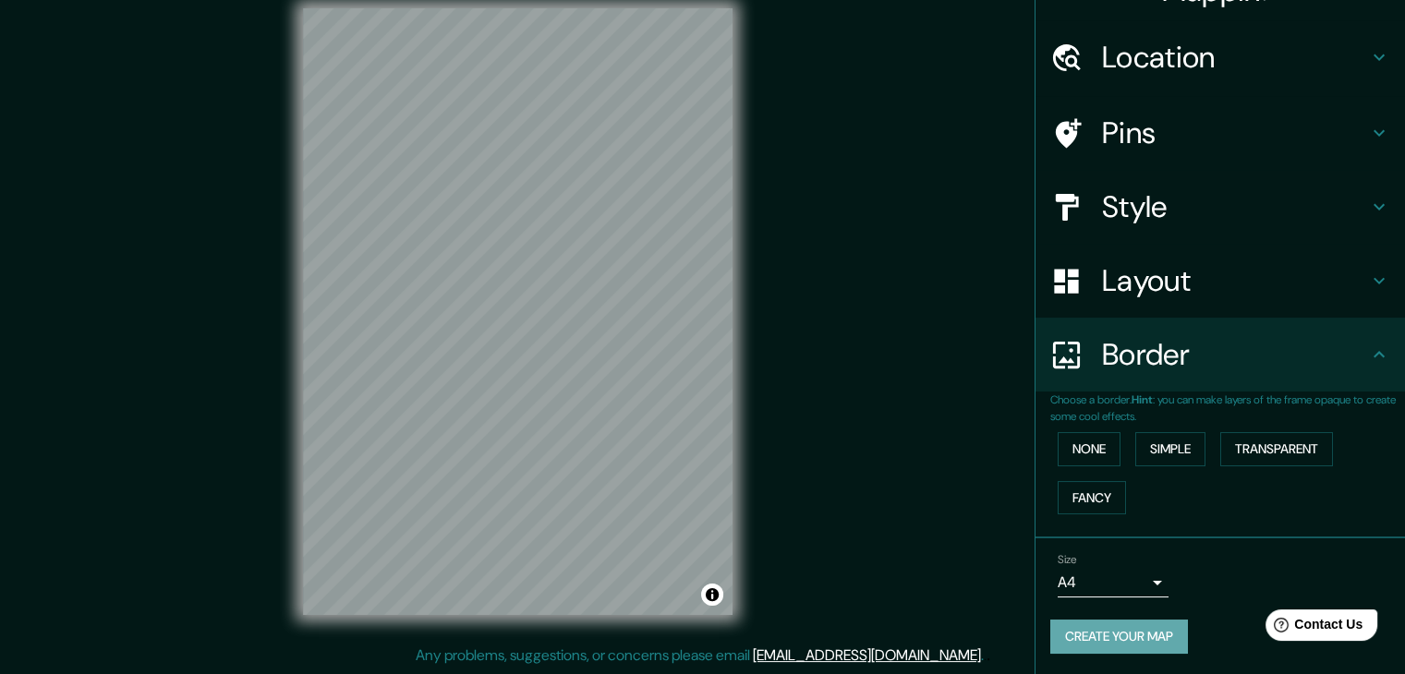
click at [1167, 641] on button "Create your map" at bounding box center [1119, 637] width 138 height 34
click at [1149, 592] on body "Mappin Location [GEOGRAPHIC_DATA], [GEOGRAPHIC_DATA], [GEOGRAPHIC_DATA], [GEOGR…" at bounding box center [702, 316] width 1405 height 674
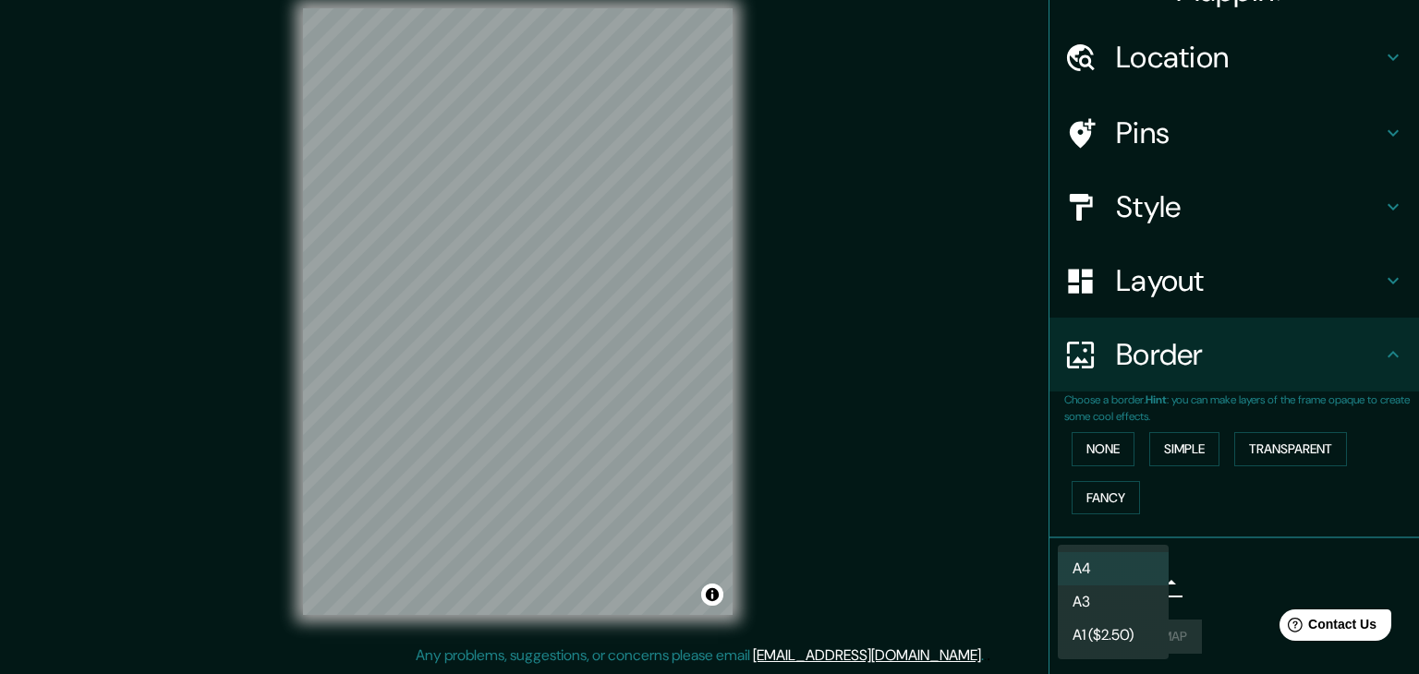
click at [1131, 596] on li "A3" at bounding box center [1113, 602] width 111 height 33
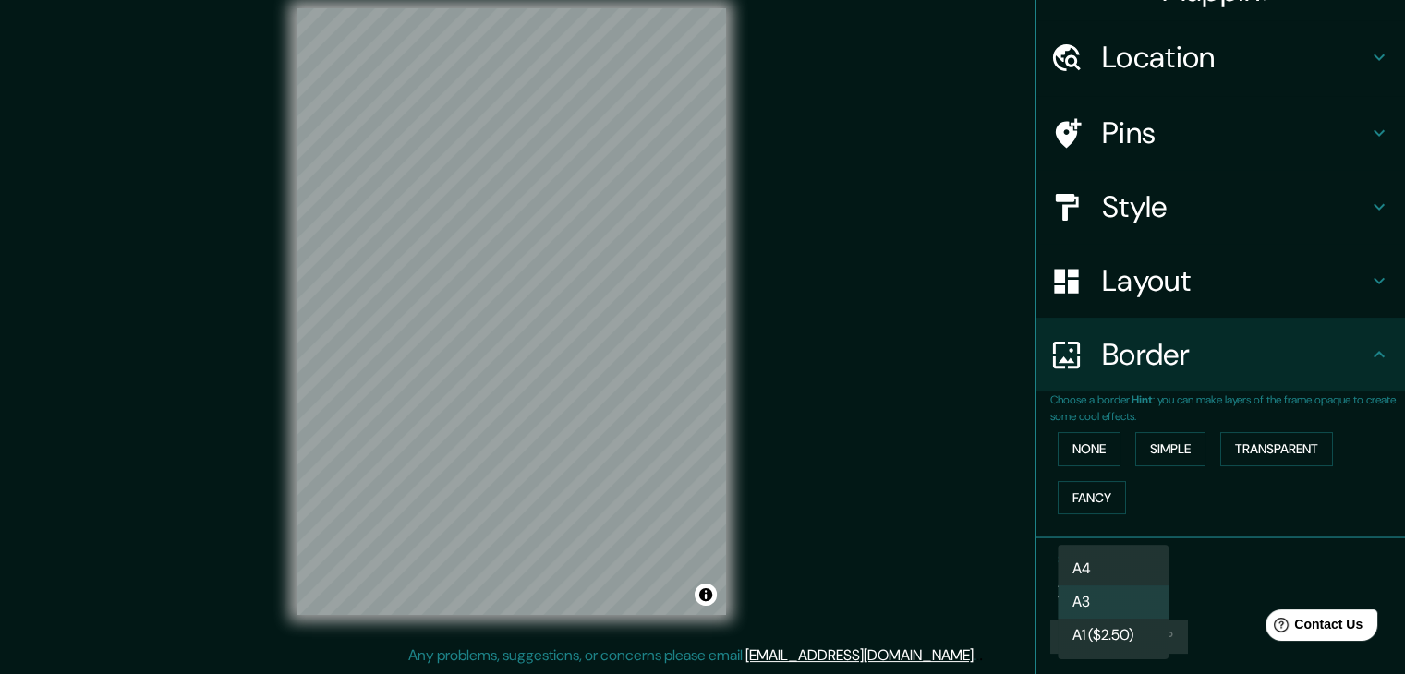
click at [1120, 593] on body "Mappin Location [GEOGRAPHIC_DATA], [GEOGRAPHIC_DATA], [GEOGRAPHIC_DATA], [GEOGR…" at bounding box center [702, 316] width 1405 height 674
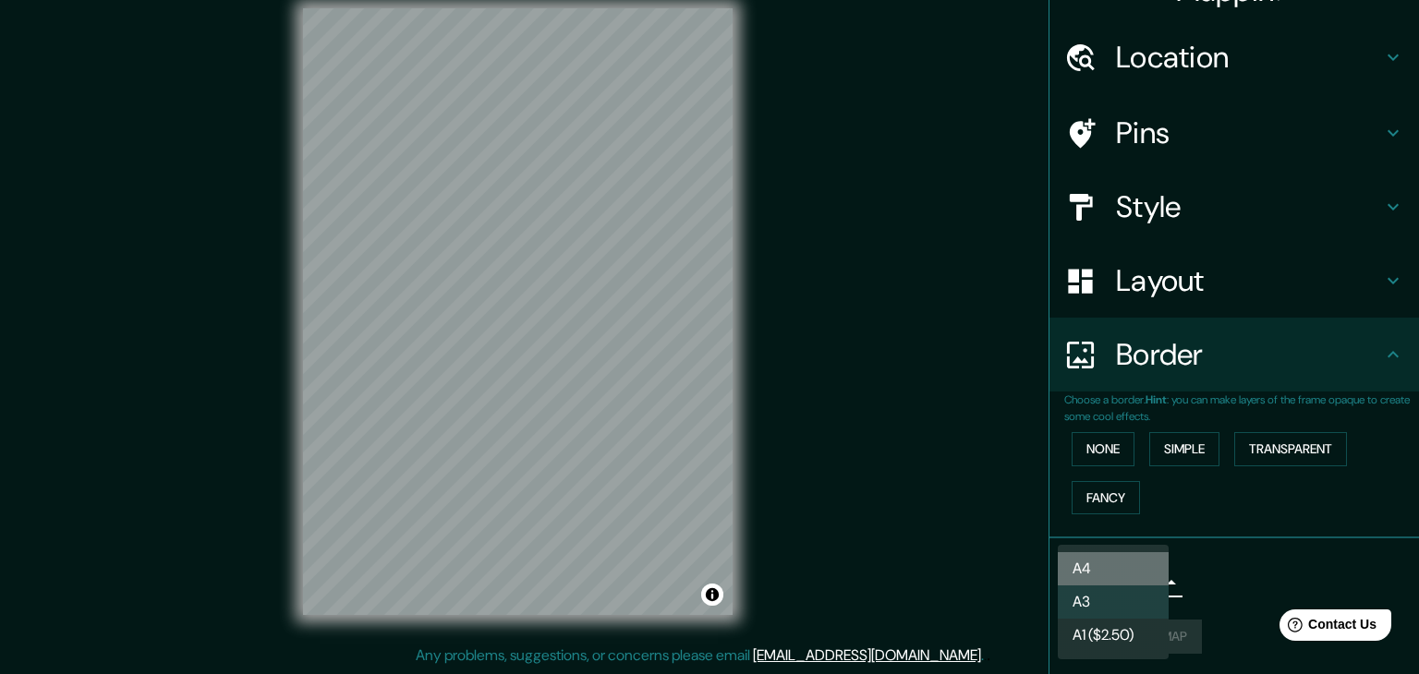
click at [1126, 568] on li "A4" at bounding box center [1113, 568] width 111 height 33
type input "single"
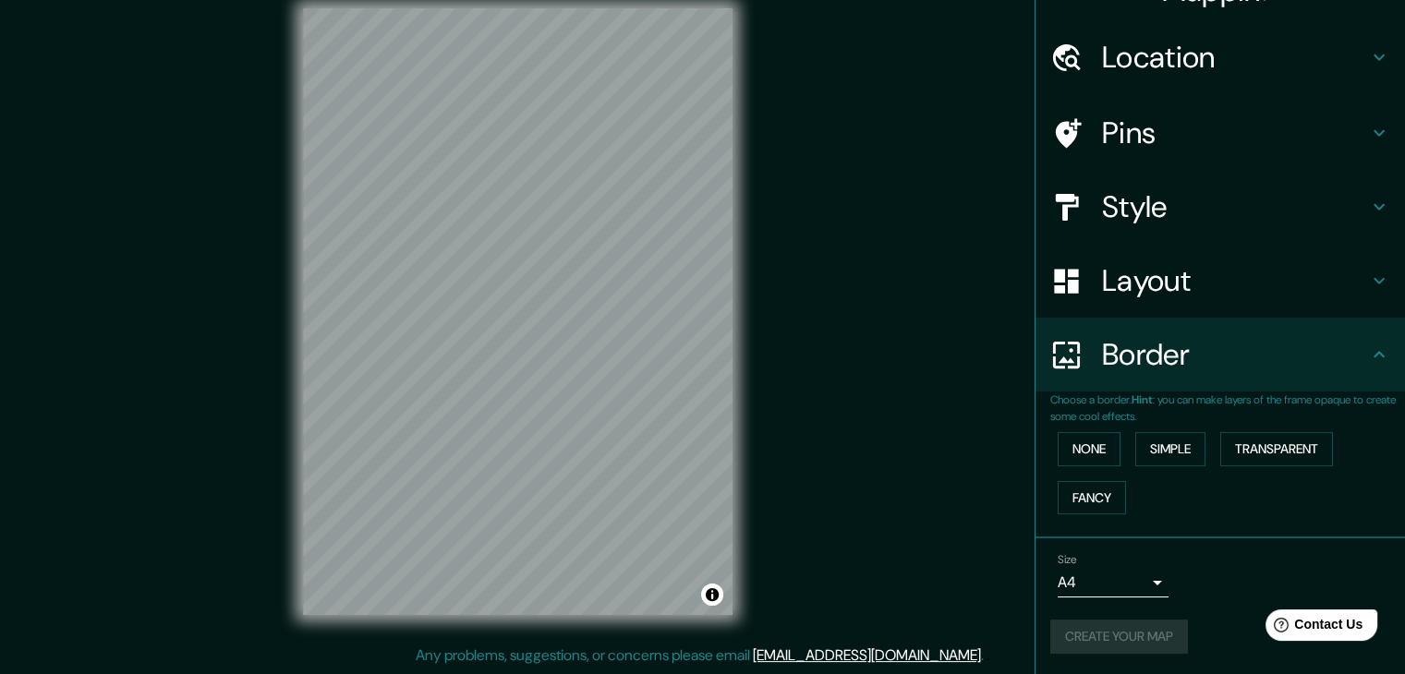
click at [1116, 636] on div "Create your map" at bounding box center [1220, 637] width 340 height 34
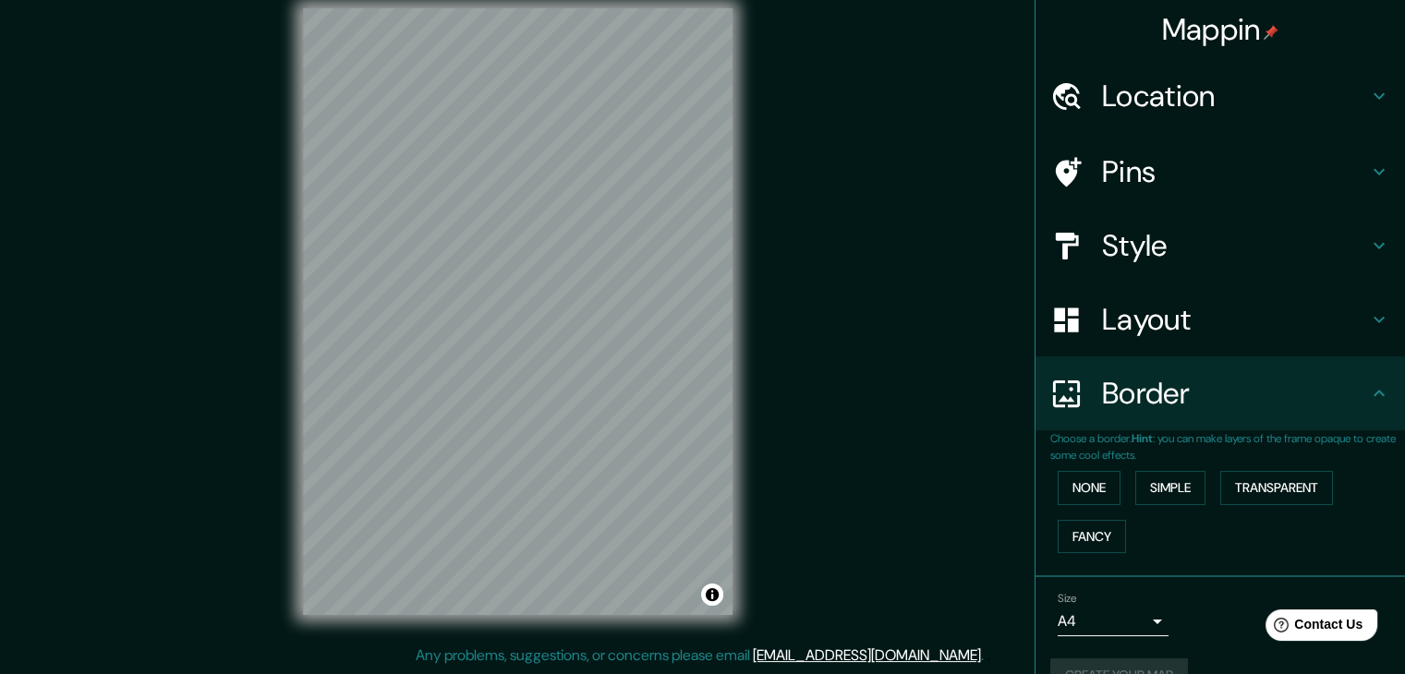
scroll to position [0, 0]
click at [1374, 380] on div "Border" at bounding box center [1221, 394] width 370 height 74
click at [1368, 93] on icon at bounding box center [1379, 96] width 22 height 22
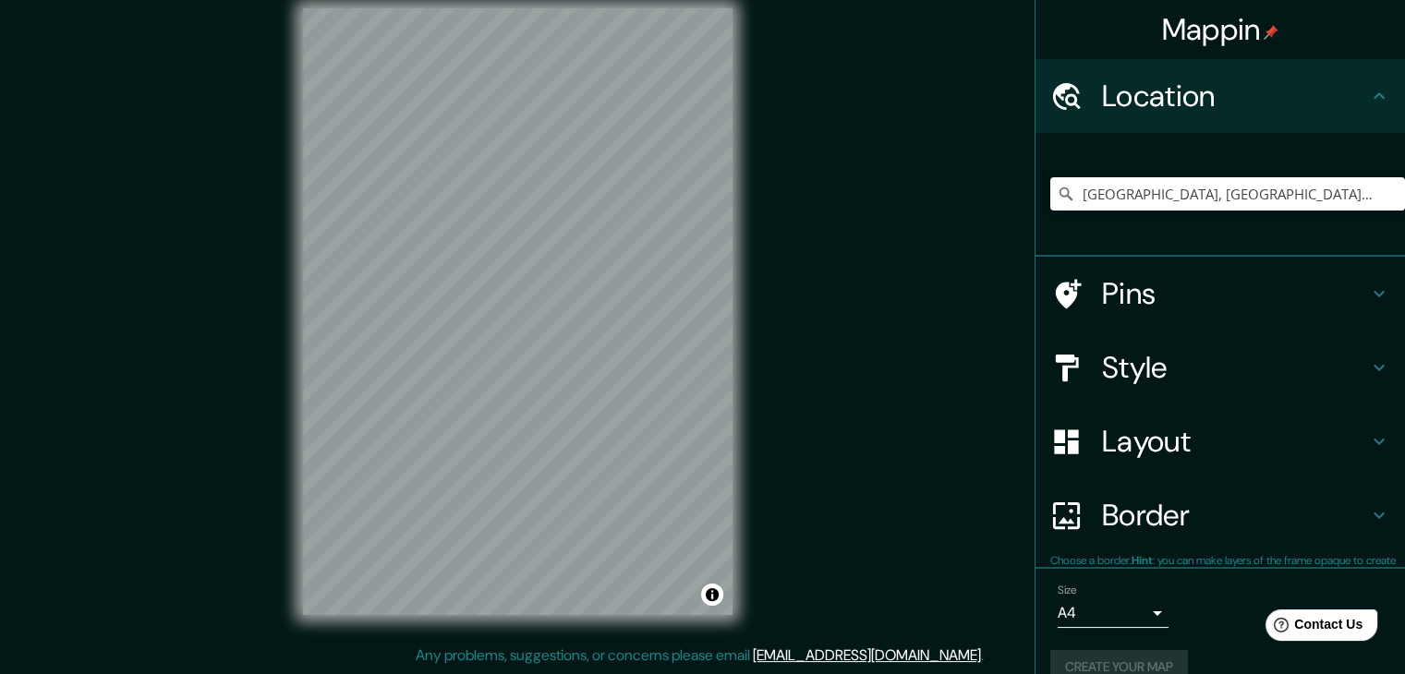
click at [1368, 93] on icon at bounding box center [1379, 96] width 22 height 22
